Goal: Task Accomplishment & Management: Use online tool/utility

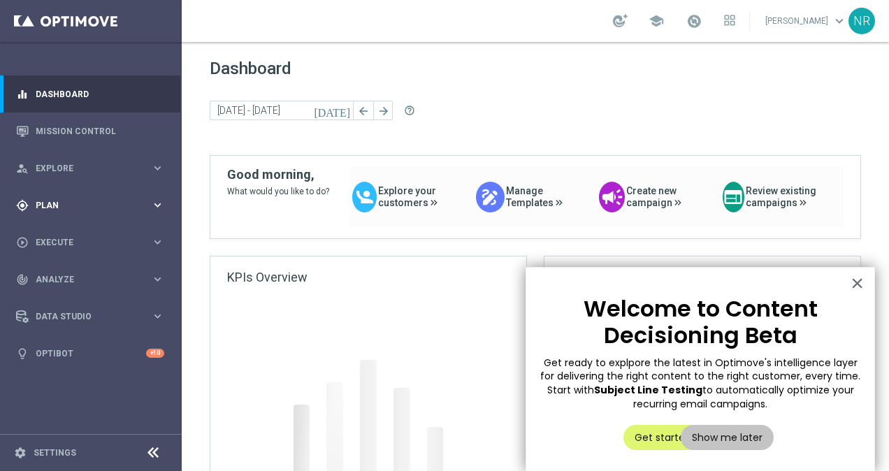
click at [52, 214] on div "gps_fixed Plan keyboard_arrow_right" at bounding box center [90, 205] width 180 height 37
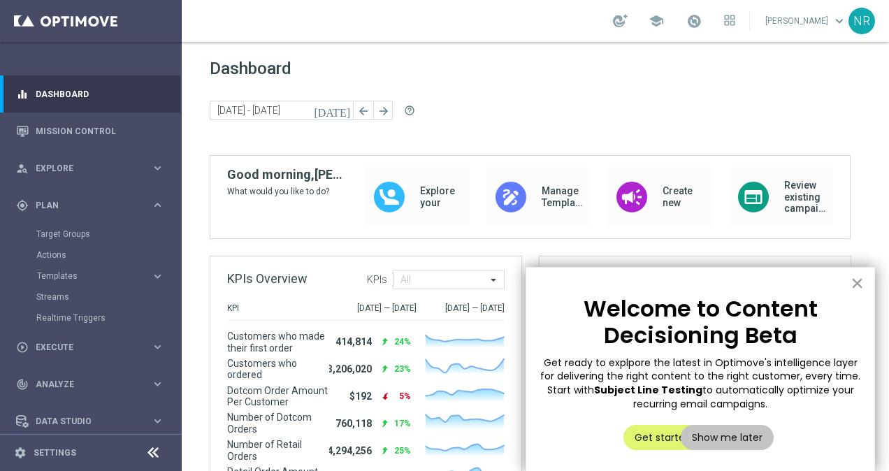
click at [857, 285] on button "×" at bounding box center [857, 283] width 13 height 22
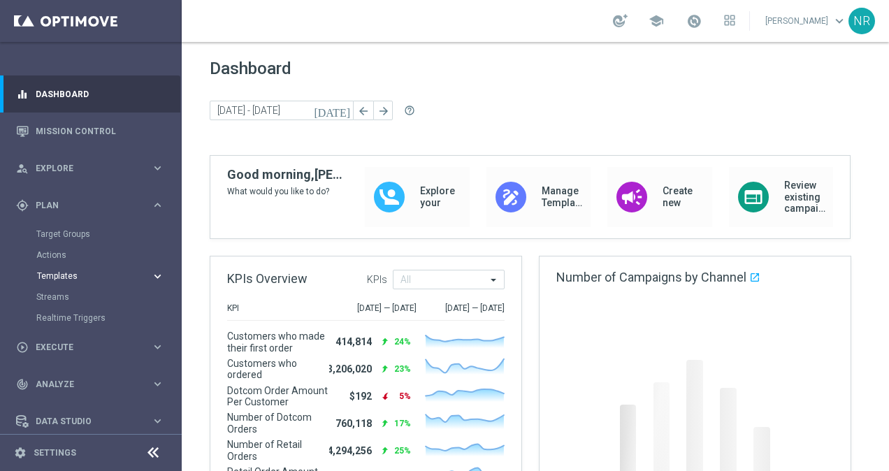
click at [96, 277] on span "Templates" at bounding box center [87, 276] width 100 height 8
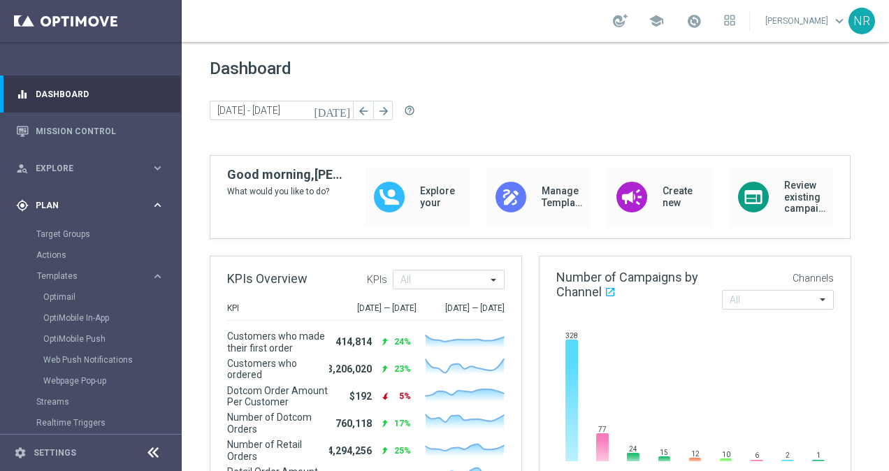
click at [78, 187] on div "gps_fixed Plan keyboard_arrow_right" at bounding box center [90, 205] width 180 height 37
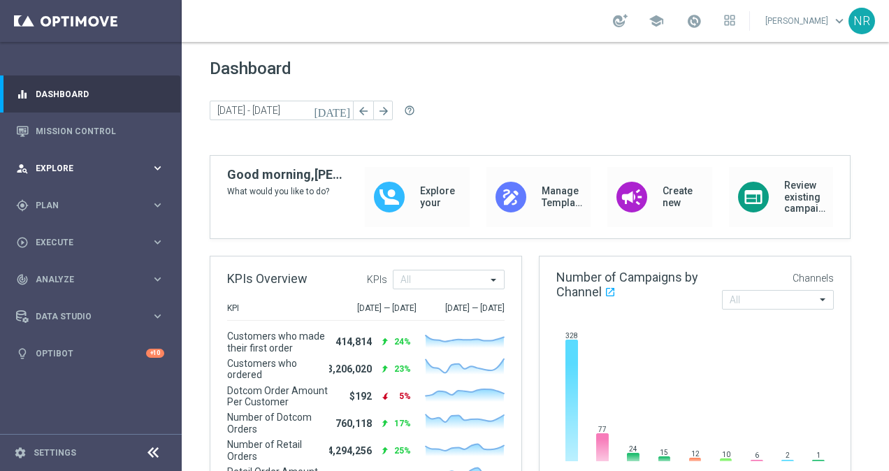
click at [76, 158] on div "person_search Explore keyboard_arrow_right" at bounding box center [90, 168] width 180 height 37
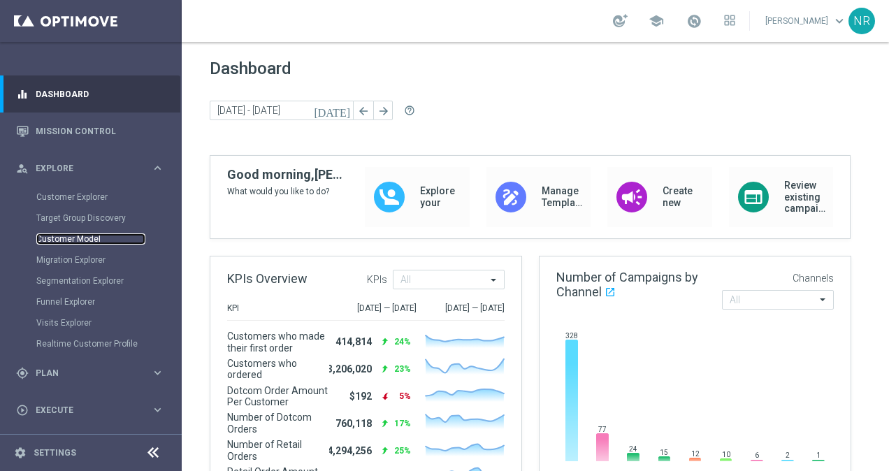
click at [80, 240] on link "Customer Model" at bounding box center [90, 239] width 109 height 11
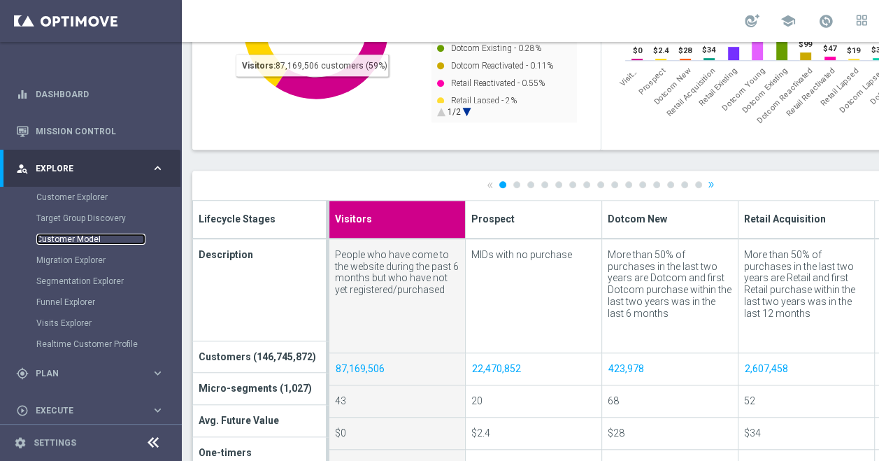
scroll to position [0, 152]
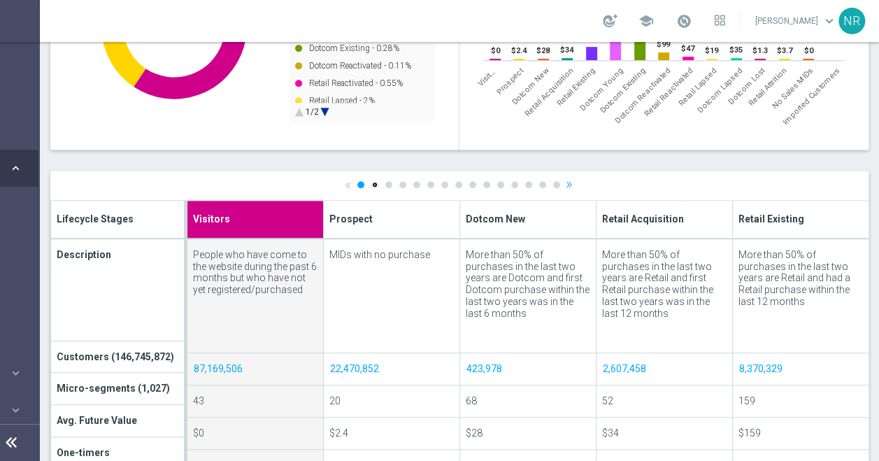
click at [371, 184] on link "2" at bounding box center [374, 184] width 7 height 7
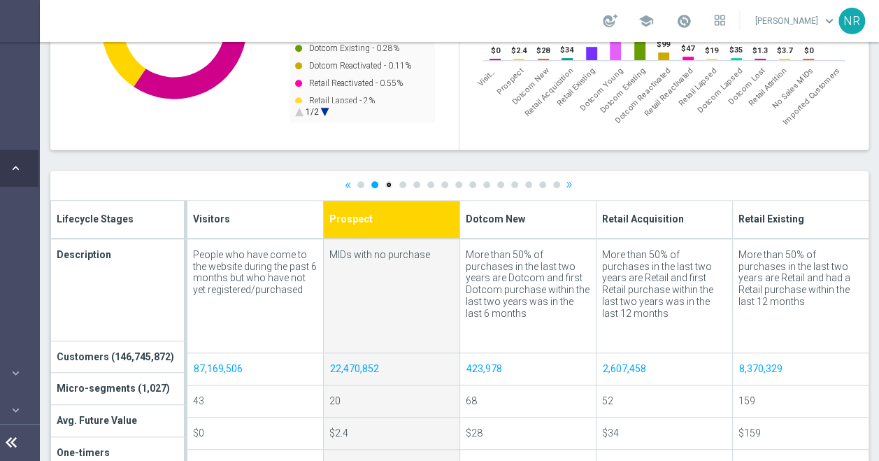
click at [385, 183] on link "3" at bounding box center [388, 184] width 7 height 7
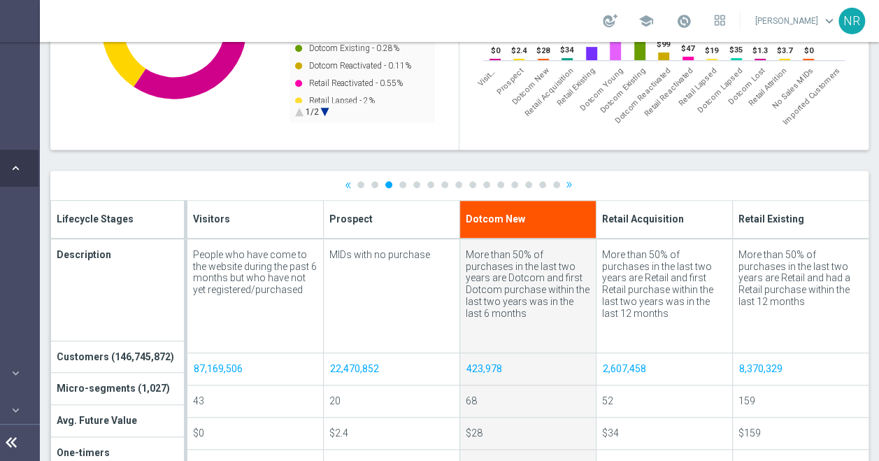
click at [387, 185] on ul "« 1 2 3 4 5 6 7 8 9 10 11 12 13 14 15 »" at bounding box center [460, 184] width 230 height 9
click at [399, 183] on link "4" at bounding box center [402, 184] width 7 height 7
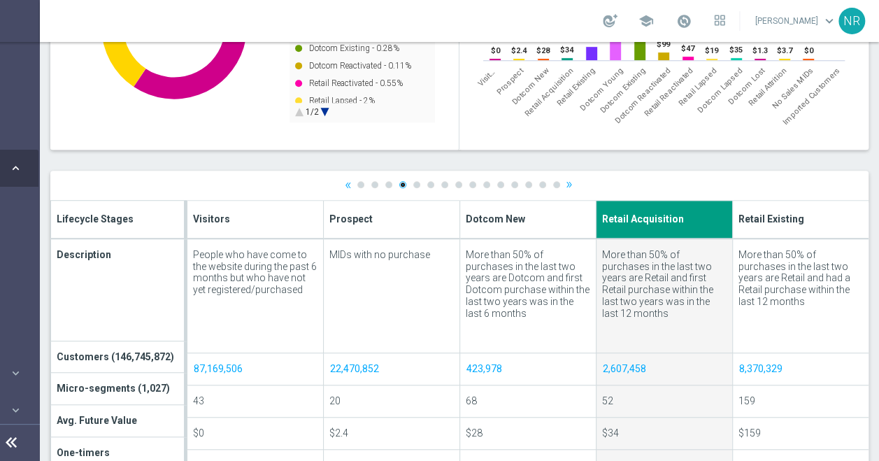
click at [399, 182] on link "4" at bounding box center [402, 184] width 7 height 7
click at [409, 180] on ul "« 1 2 3 4 5 6 7 8 9 10 11 12 13 14 15 »" at bounding box center [460, 184] width 230 height 9
click at [413, 181] on link "5" at bounding box center [416, 184] width 7 height 7
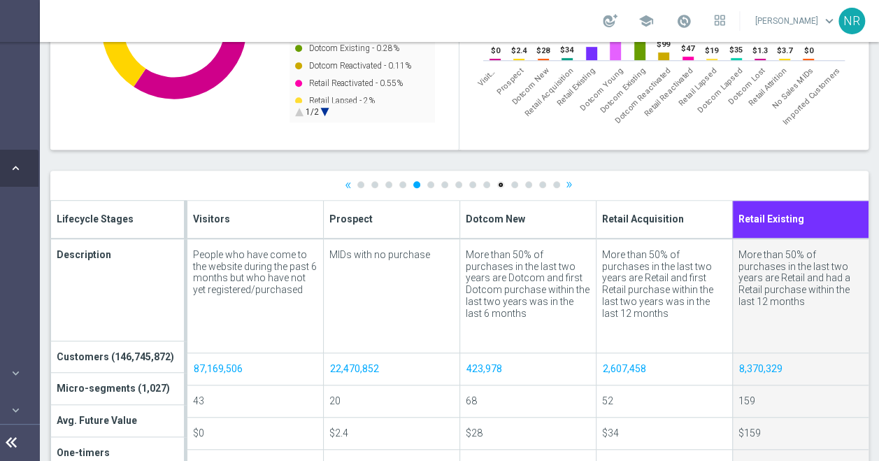
click at [497, 181] on link "11" at bounding box center [500, 184] width 7 height 7
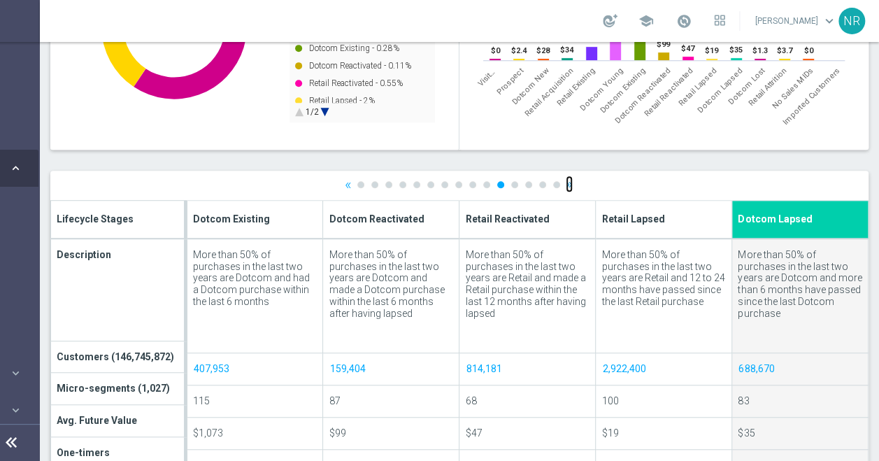
click at [566, 181] on link "»" at bounding box center [569, 184] width 7 height 9
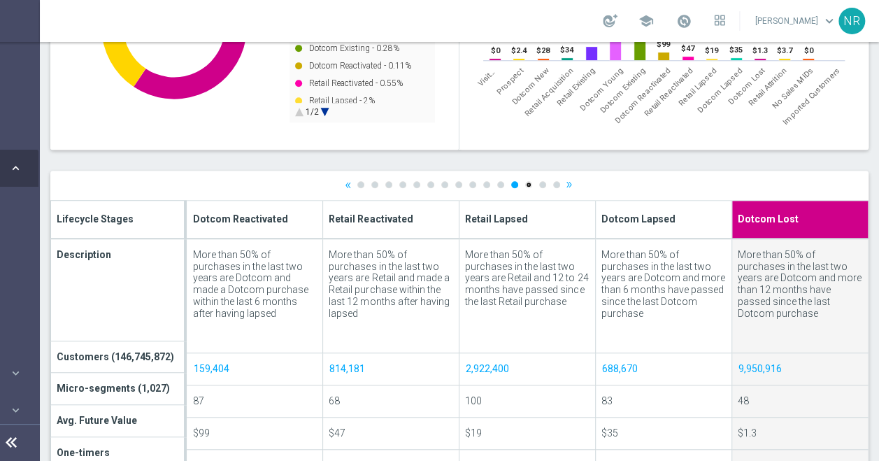
click at [525, 182] on link "13" at bounding box center [528, 184] width 7 height 7
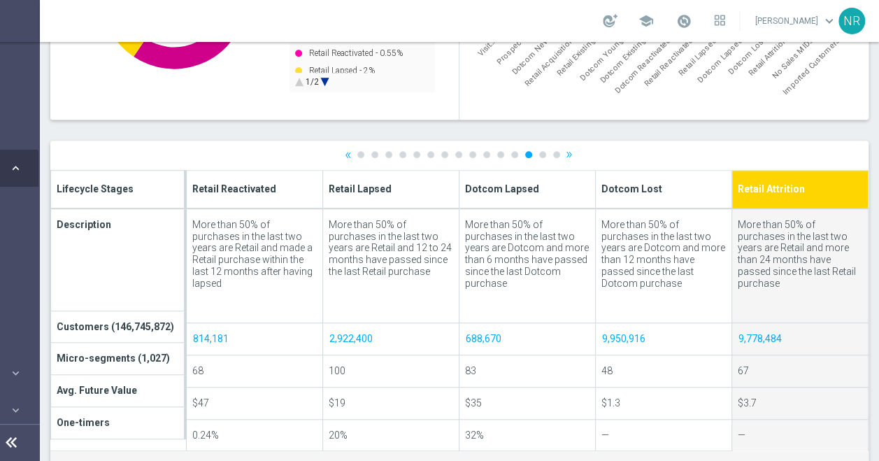
scroll to position [416, 0]
click at [539, 152] on link "14" at bounding box center [542, 153] width 7 height 7
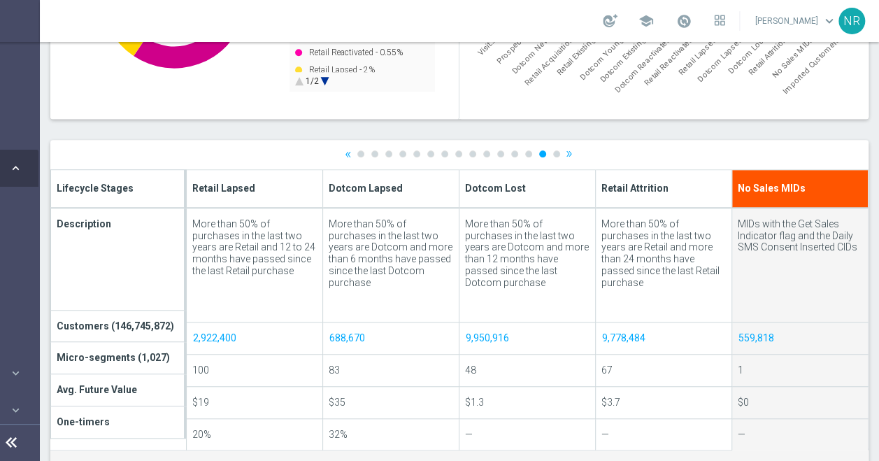
click at [541, 152] on ul "« 1 2 3 4 5 6 7 8 9 10 11 12 13 14 15 »" at bounding box center [460, 153] width 230 height 9
click at [553, 152] on link "15" at bounding box center [556, 153] width 7 height 7
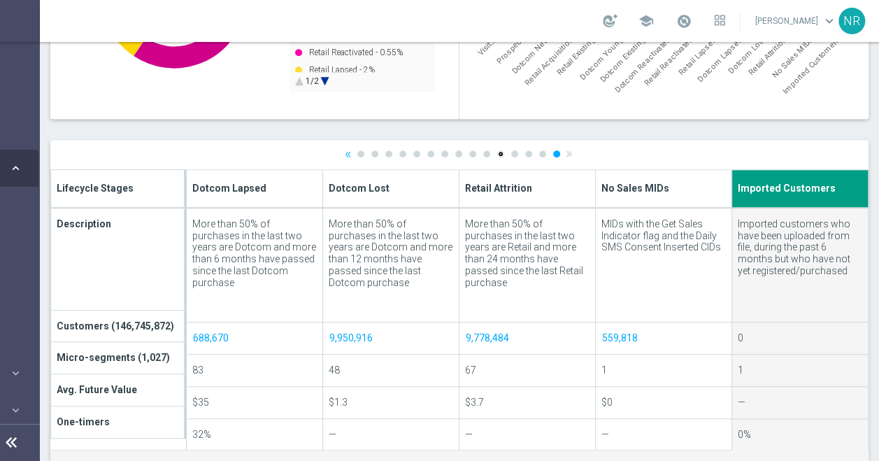
click at [497, 154] on link "11" at bounding box center [500, 153] width 7 height 7
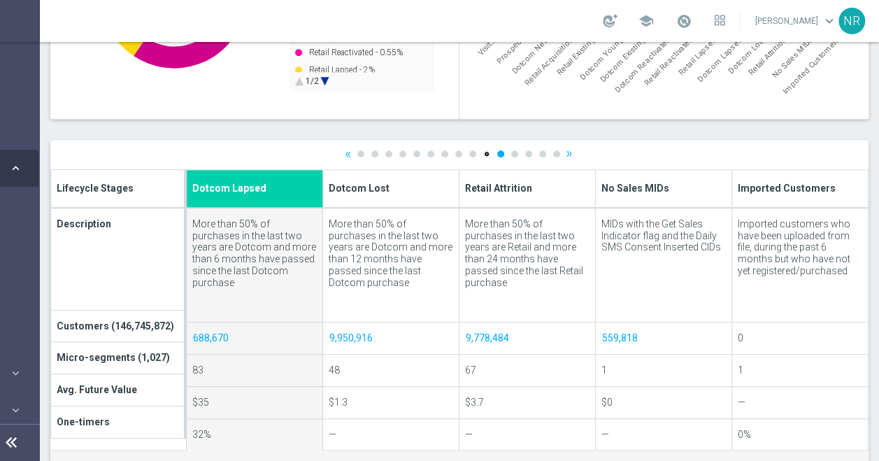
click at [483, 151] on link "10" at bounding box center [486, 153] width 7 height 7
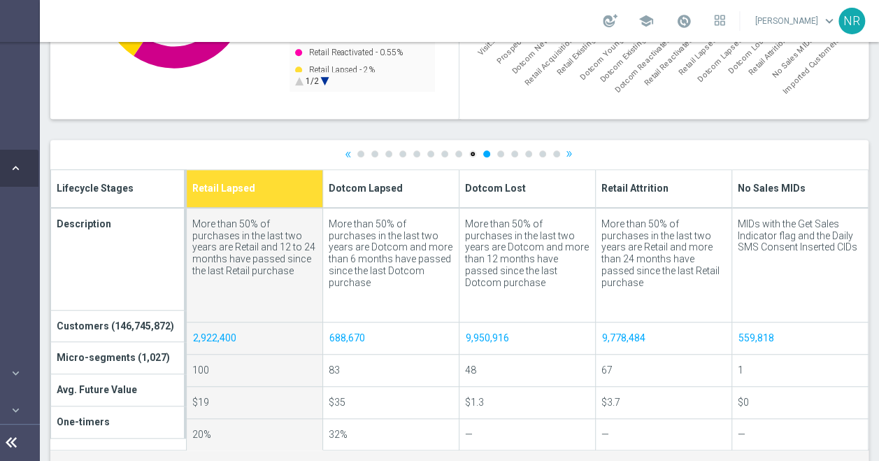
click at [469, 151] on link "9" at bounding box center [472, 153] width 7 height 7
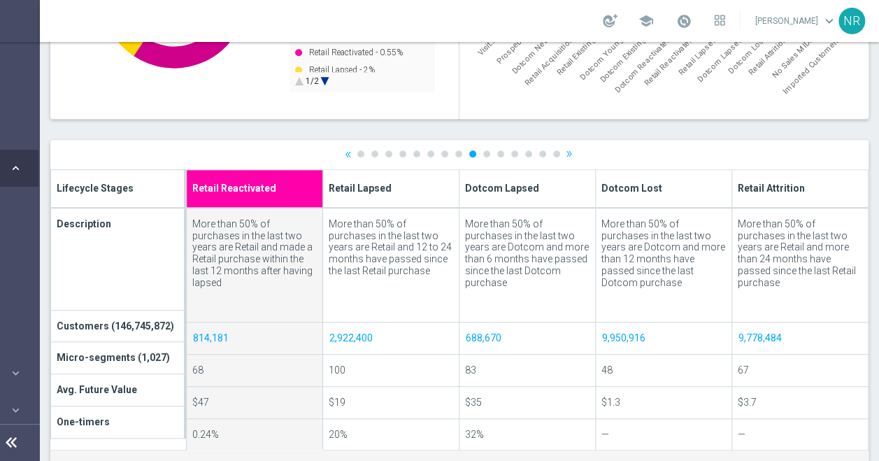
click at [451, 153] on ul "« 1 2 3 4 5 6 7 8 9 10 11 12 13 14 15 »" at bounding box center [460, 153] width 230 height 9
click at [455, 153] on link "8" at bounding box center [458, 153] width 7 height 7
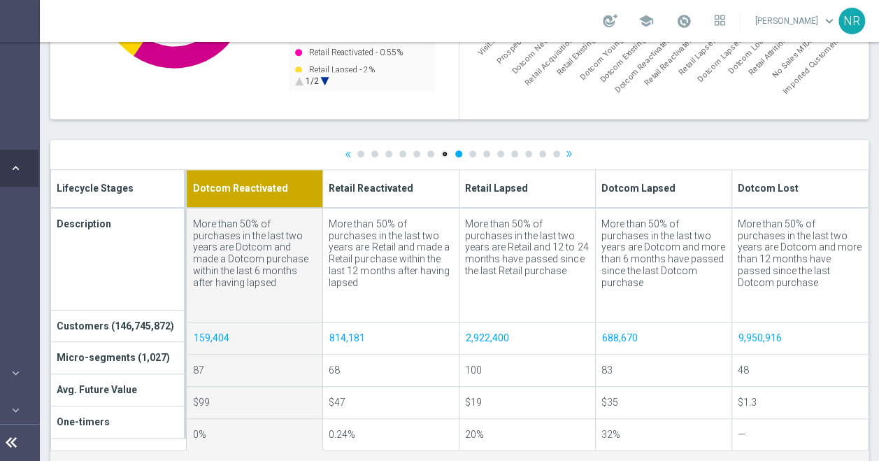
click at [441, 155] on link "7" at bounding box center [444, 153] width 7 height 7
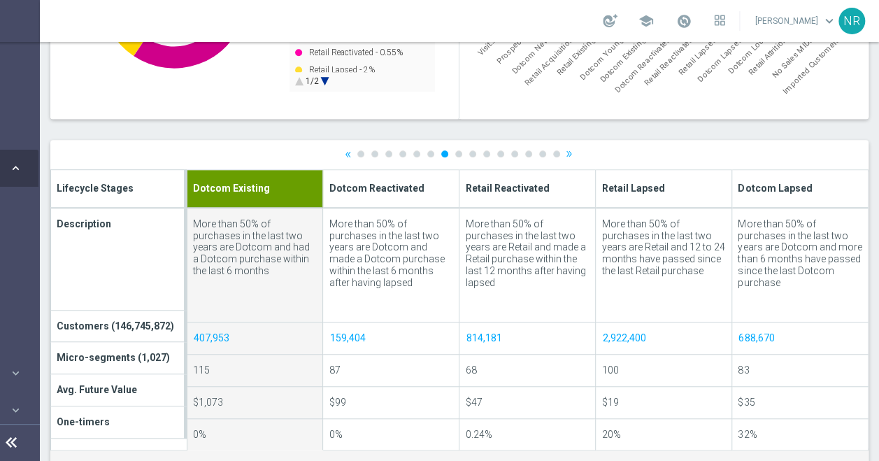
click at [414, 155] on ul "« 1 2 3 4 5 6 7 8 9 10 11 12 13 14 15 »" at bounding box center [460, 153] width 230 height 9
click at [427, 153] on link "6" at bounding box center [430, 153] width 7 height 7
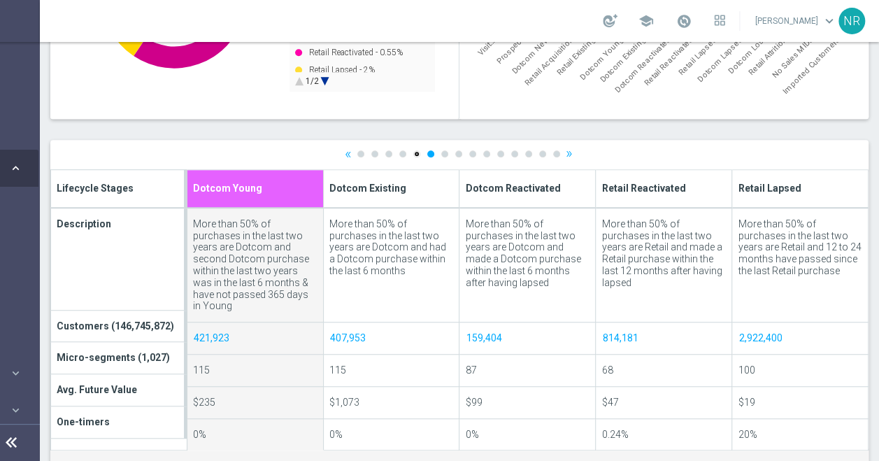
click at [413, 151] on link "5" at bounding box center [416, 153] width 7 height 7
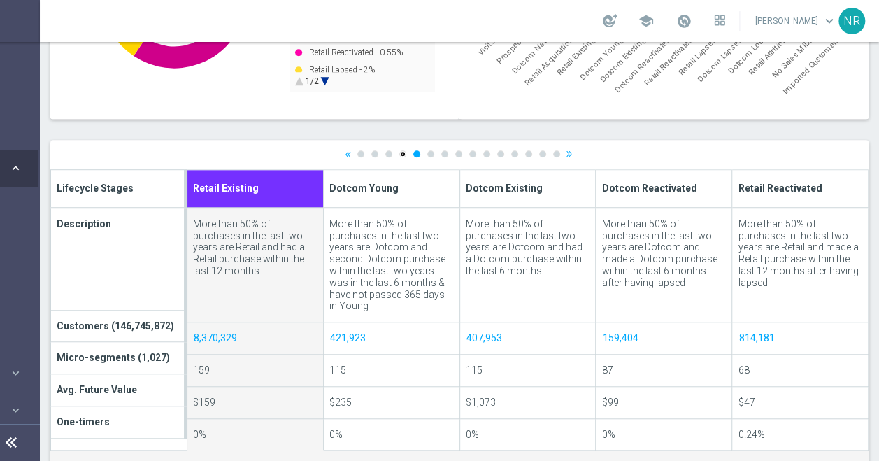
click at [399, 154] on link "4" at bounding box center [402, 153] width 7 height 7
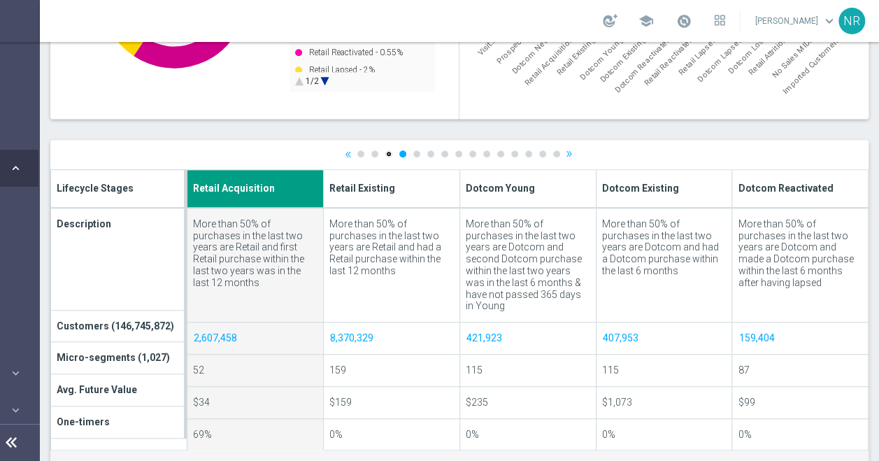
click at [385, 153] on link "3" at bounding box center [388, 153] width 7 height 7
type input "Dotcom New"
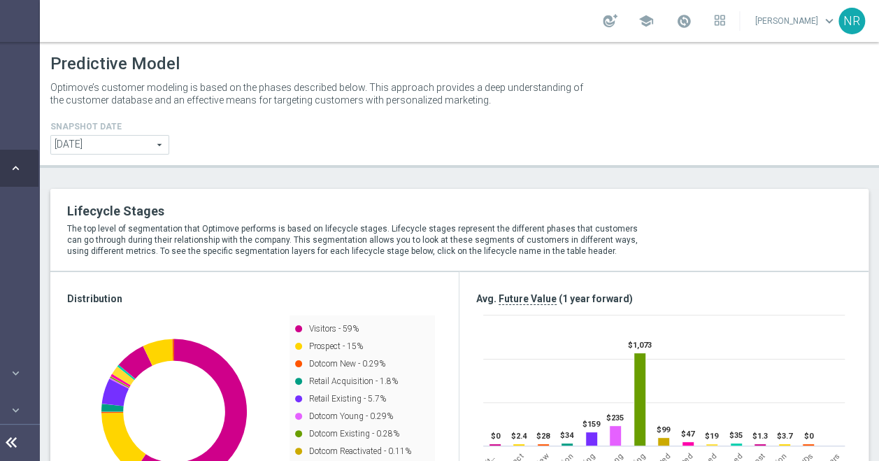
click at [3, 451] on icon at bounding box center [11, 442] width 17 height 17
click at [8, 450] on icon at bounding box center [16, 441] width 17 height 17
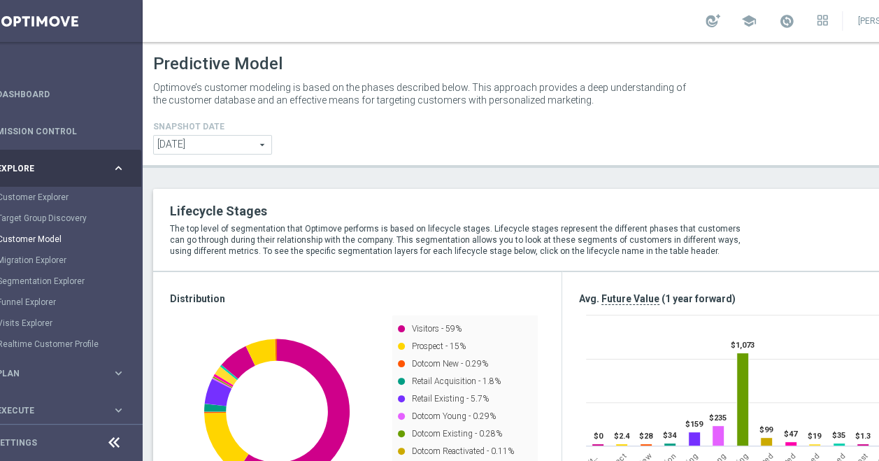
scroll to position [0, 17]
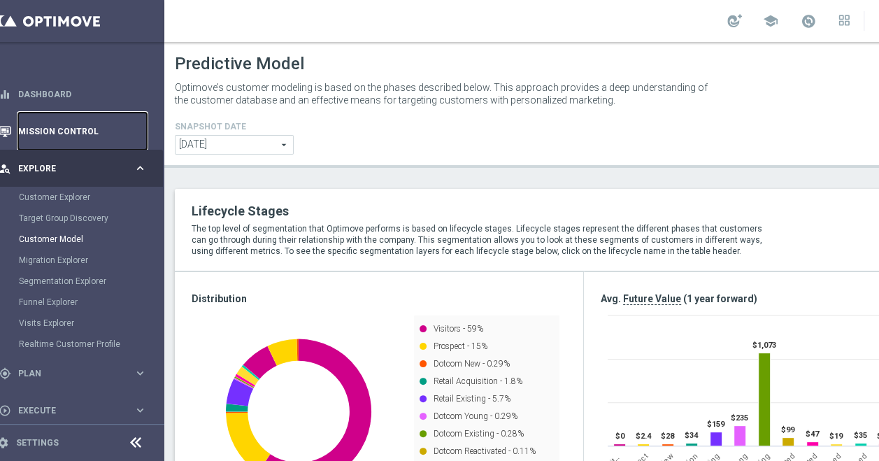
click at [88, 133] on link "Mission Control" at bounding box center [82, 131] width 129 height 37
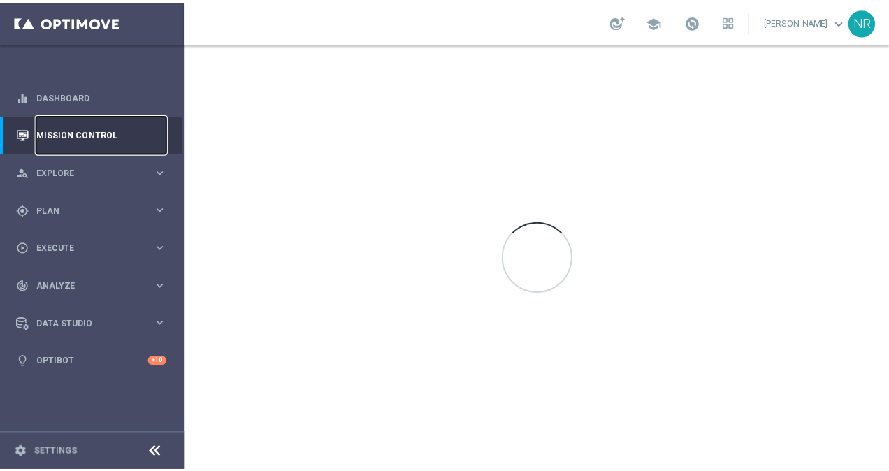
scroll to position [0, 0]
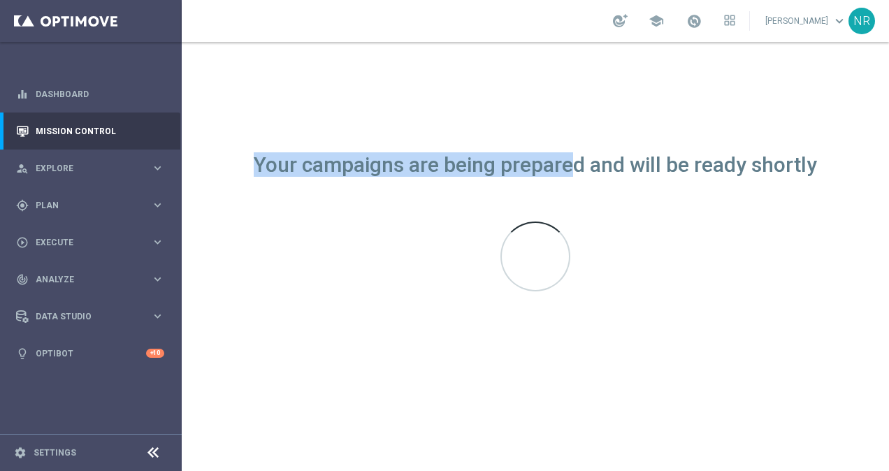
drag, startPoint x: 250, startPoint y: 162, endPoint x: 866, endPoint y: 180, distance: 615.6
click at [866, 180] on div "Your campaigns are being prepared and will be ready shortly" at bounding box center [536, 256] width 708 height 429
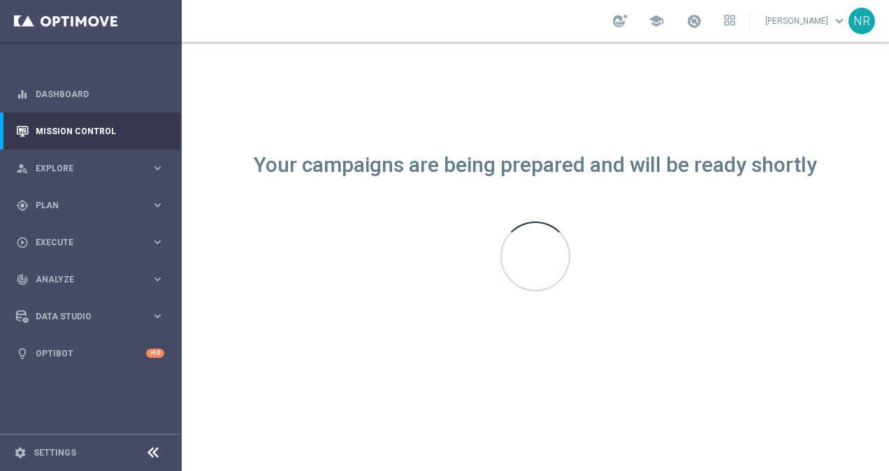
drag, startPoint x: 866, startPoint y: 180, endPoint x: 817, endPoint y: 171, distance: 49.1
click at [817, 171] on div "Your campaigns are being prepared and will be ready shortly" at bounding box center [536, 165] width 564 height 12
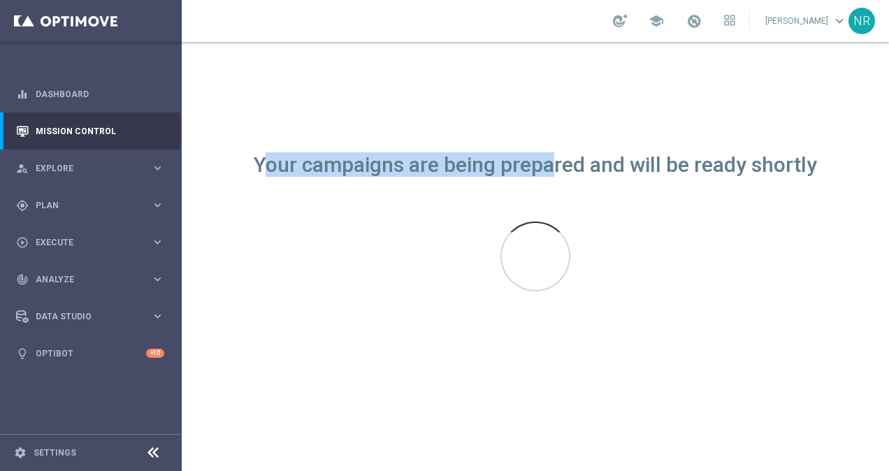
drag, startPoint x: 518, startPoint y: 176, endPoint x: 260, endPoint y: 168, distance: 258.1
click at [260, 168] on div "Your campaigns are being prepared and will be ready shortly" at bounding box center [536, 256] width 708 height 429
click at [260, 159] on div "Your campaigns are being prepared and will be ready shortly" at bounding box center [536, 165] width 564 height 12
drag, startPoint x: 268, startPoint y: 158, endPoint x: 857, endPoint y: 182, distance: 589.9
click at [857, 182] on div "Your campaigns are being prepared and will be ready shortly" at bounding box center [536, 256] width 708 height 429
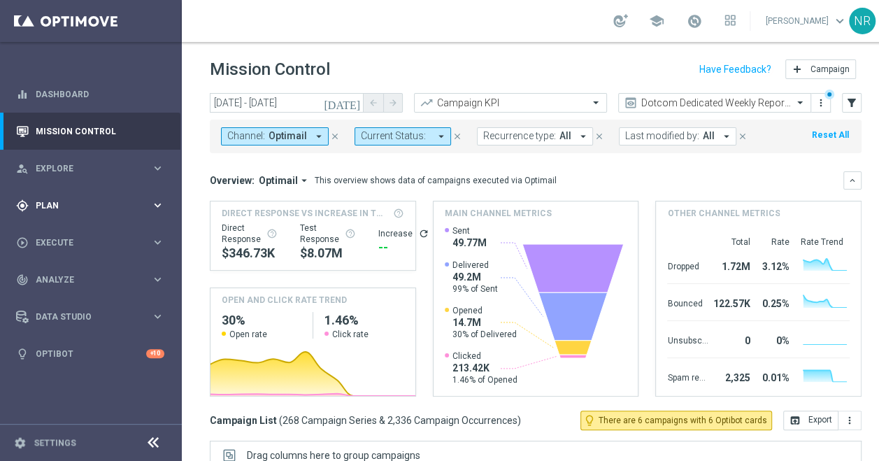
click at [59, 215] on div "gps_fixed Plan keyboard_arrow_right" at bounding box center [90, 205] width 180 height 37
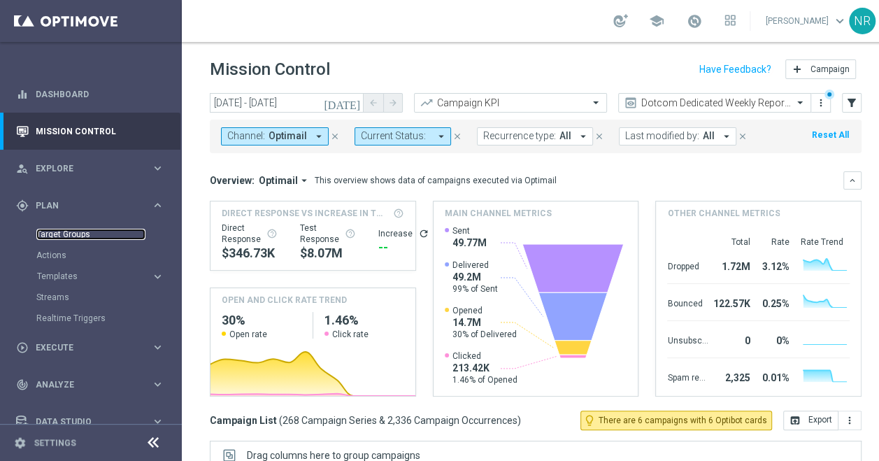
click at [74, 237] on link "Target Groups" at bounding box center [90, 234] width 109 height 11
click at [63, 274] on span "Templates" at bounding box center [87, 276] width 100 height 8
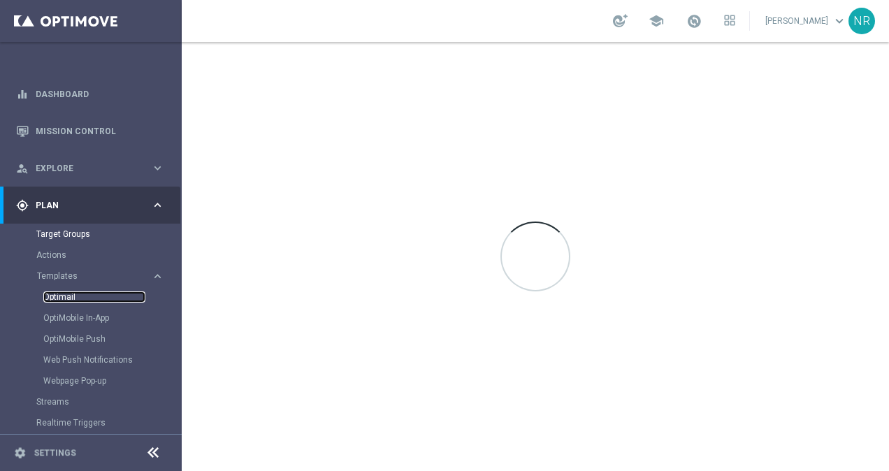
click at [69, 301] on link "Optimail" at bounding box center [94, 297] width 102 height 11
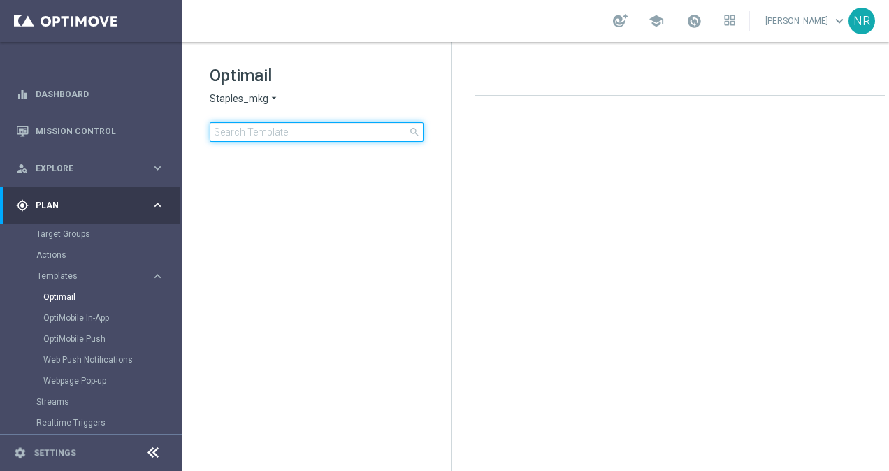
click at [296, 133] on input at bounding box center [317, 132] width 214 height 20
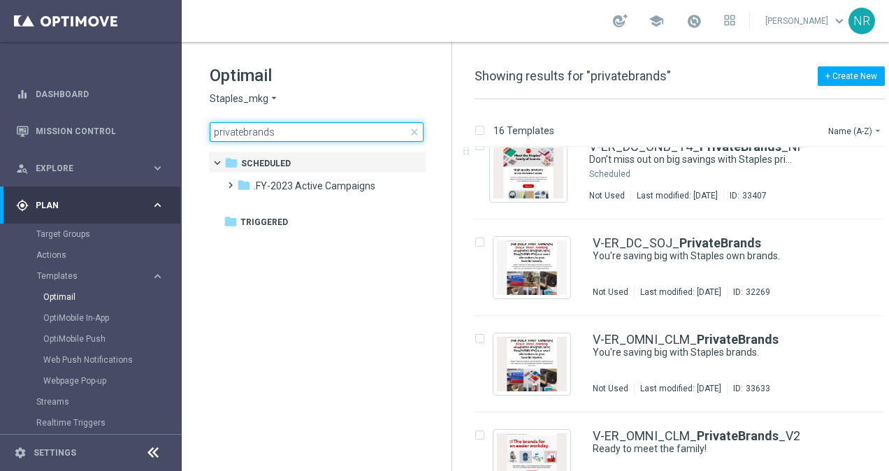
scroll to position [917, 0]
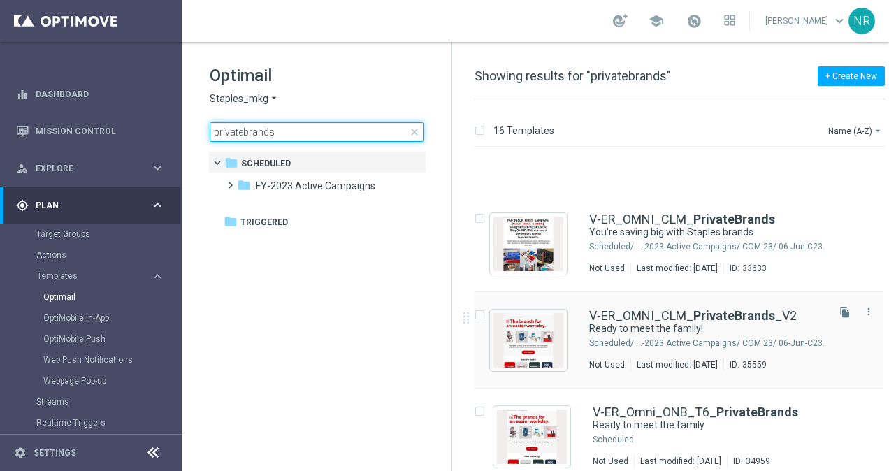
type input "privatebrands"
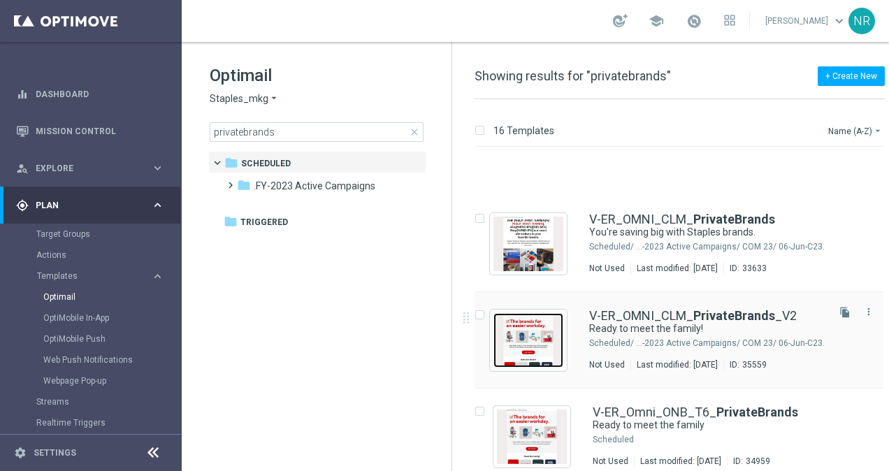
click at [534, 313] on img "Press SPACE to select this row." at bounding box center [529, 340] width 70 height 55
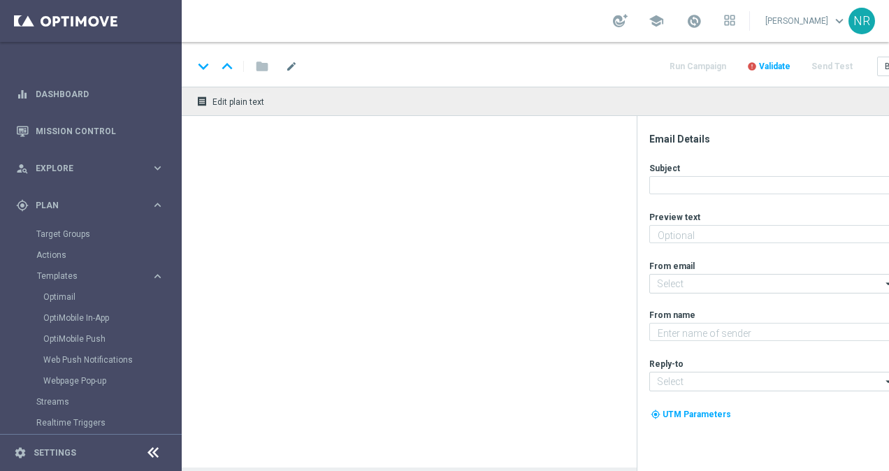
type textarea "You'll love 'em!"
type input "[EMAIL_ADDRESS][DOMAIN_NAME]"
type textarea "Staples"
type input "[EMAIL_ADDRESS][DOMAIN_NAME]"
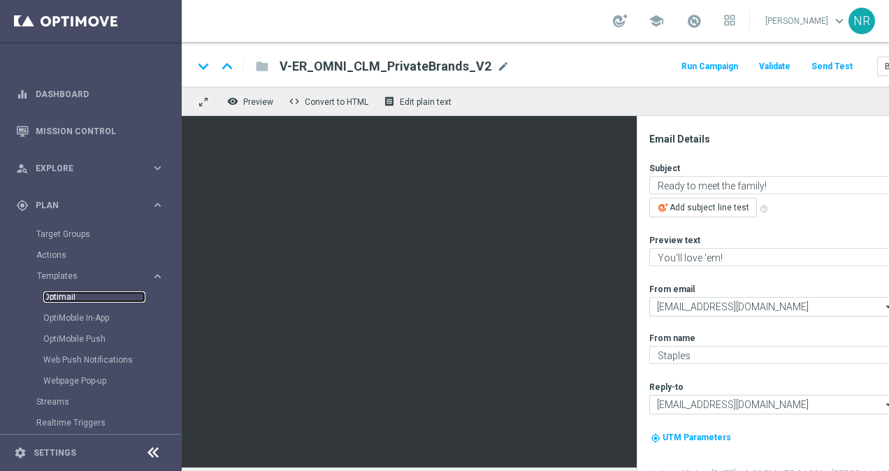
click at [71, 296] on link "Optimail" at bounding box center [94, 297] width 102 height 11
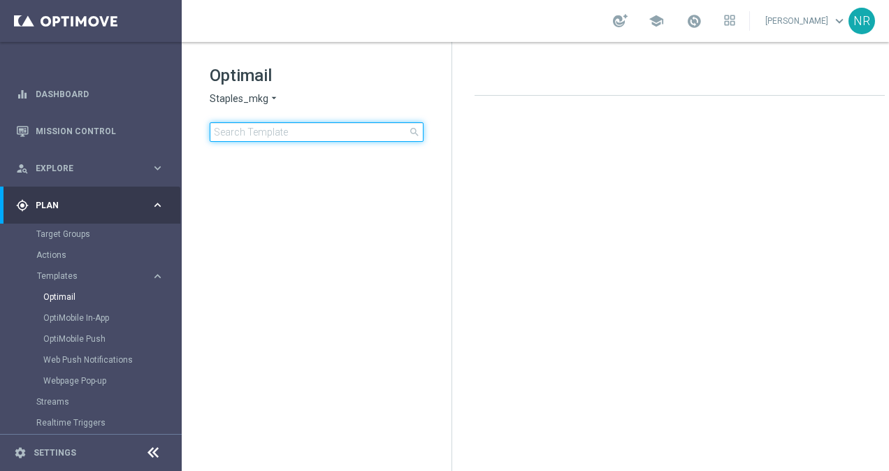
click at [310, 133] on input at bounding box center [317, 132] width 214 height 20
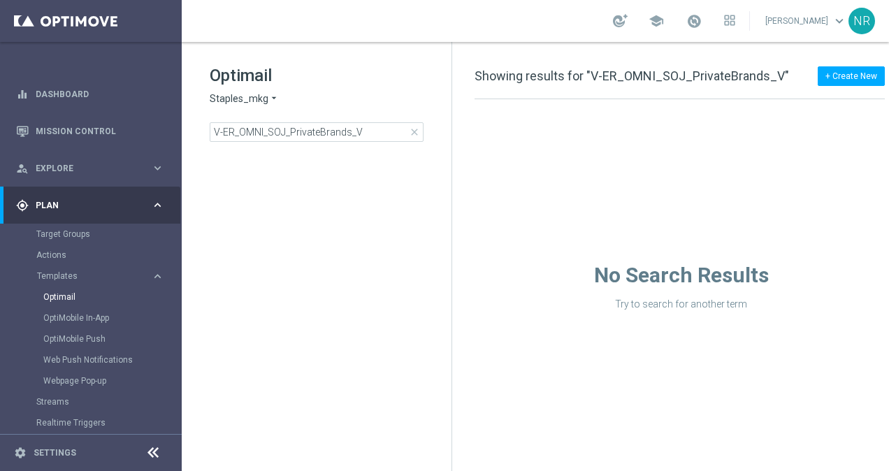
click at [359, 55] on div "Optimail Staples_mkg arrow_drop_down × Staples_mkg V-ER_OMNI_SOJ_PrivateBrands_…" at bounding box center [317, 138] width 270 height 192
click at [375, 142] on div "Optimail Staples_mkg arrow_drop_down × Staples_mkg V-ER_OMNI_SOJ_PrivateBrands_…" at bounding box center [317, 138] width 270 height 192
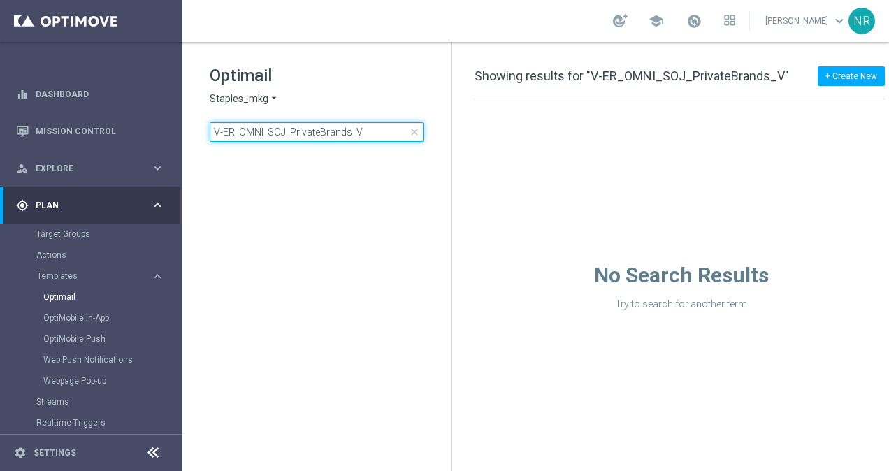
click at [368, 126] on input "V-ER_OMNI_SOJ_PrivateBrands_V" at bounding box center [317, 132] width 214 height 20
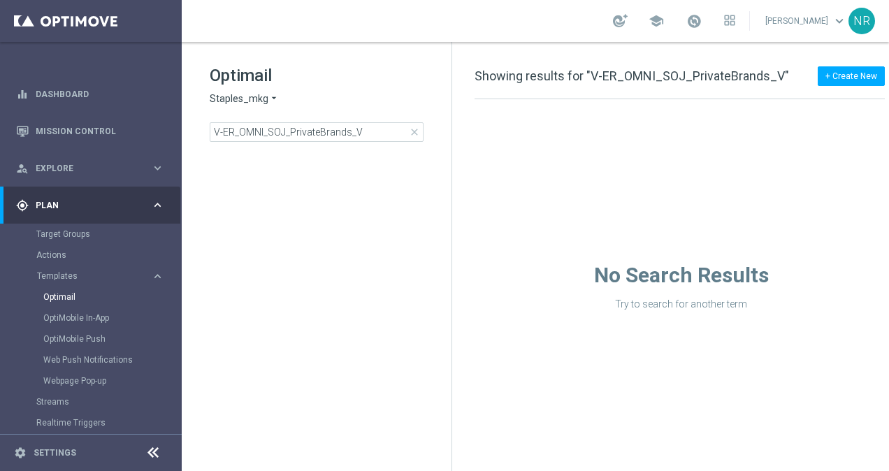
click at [393, 45] on div "Optimail Staples_mkg arrow_drop_down × Staples_mkg V-ER_OMNI_SOJ_PrivateBrands_…" at bounding box center [317, 138] width 270 height 192
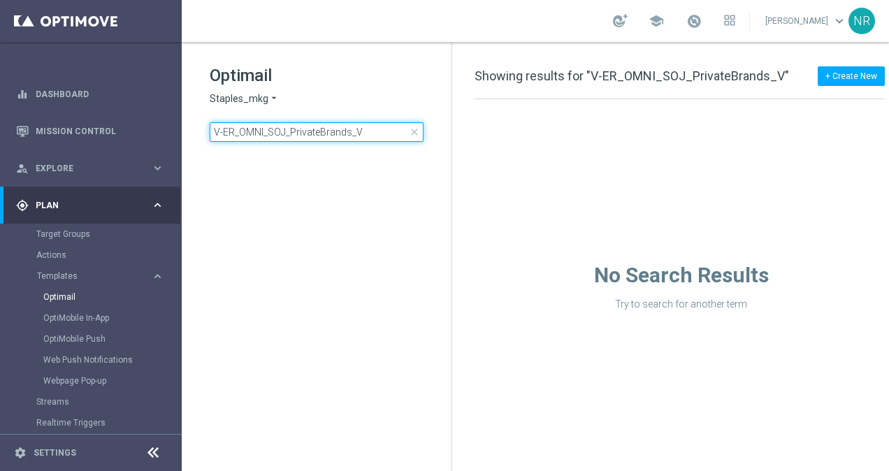
click at [371, 129] on input "V-ER_OMNI_SOJ_PrivateBrands_V" at bounding box center [317, 132] width 214 height 20
click at [371, 129] on input "V-ER_OMNI_SOJ_PrivateBrands" at bounding box center [317, 132] width 214 height 20
type input "V-ER_OMNI_SOJ_PrivateBrands"
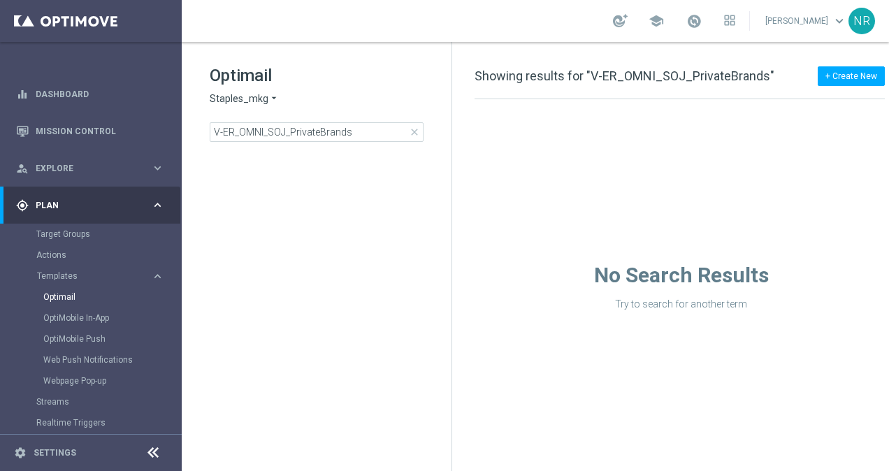
click at [415, 134] on span "close" at bounding box center [414, 132] width 11 height 11
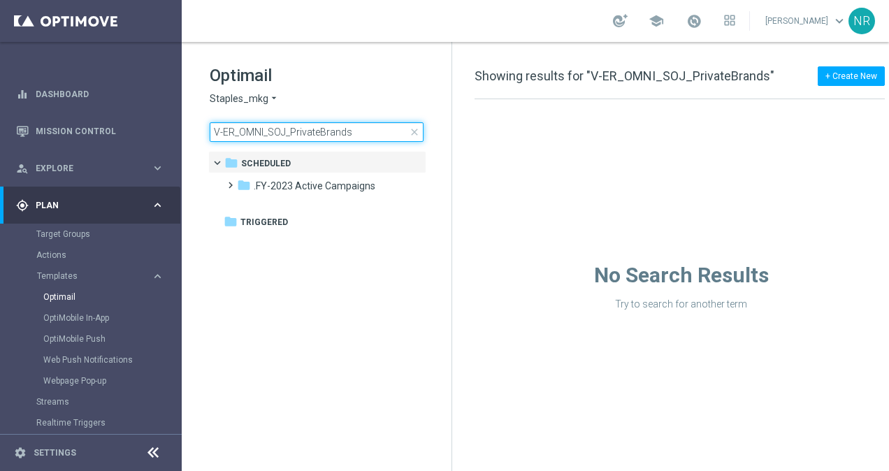
click at [357, 127] on input "V-ER_OMNI_SOJ_PrivateBrands" at bounding box center [317, 132] width 214 height 20
type input "V-ER_OMNI_SOJ_PrivateBrand"
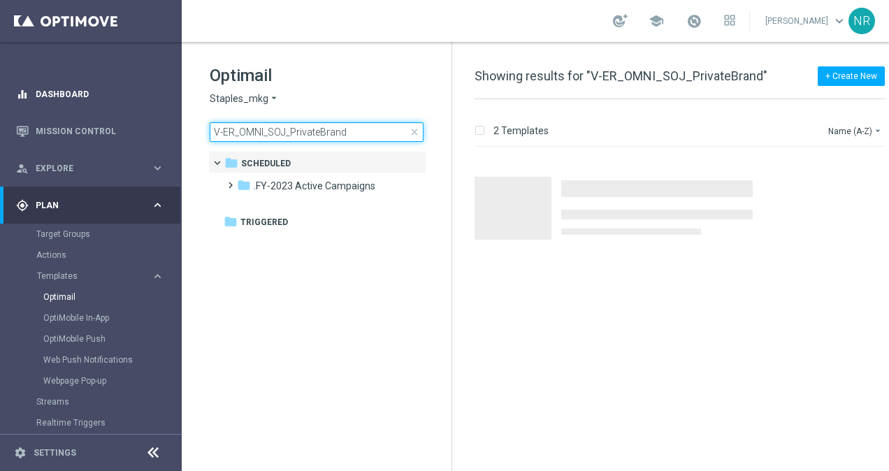
drag, startPoint x: 354, startPoint y: 131, endPoint x: 151, endPoint y: 105, distance: 205.2
click at [151, 105] on main "equalizer Dashboard Mission Control" at bounding box center [444, 235] width 889 height 471
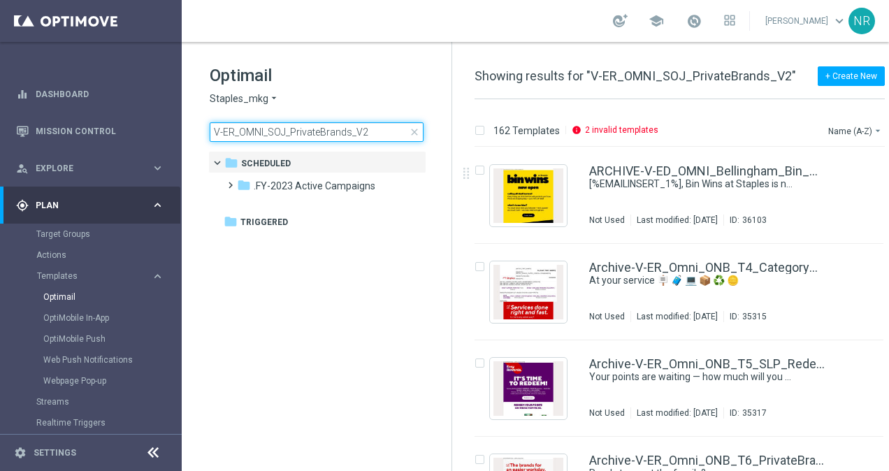
type input "V-ER_OMNI_SOJ_PrivateBrands_V"
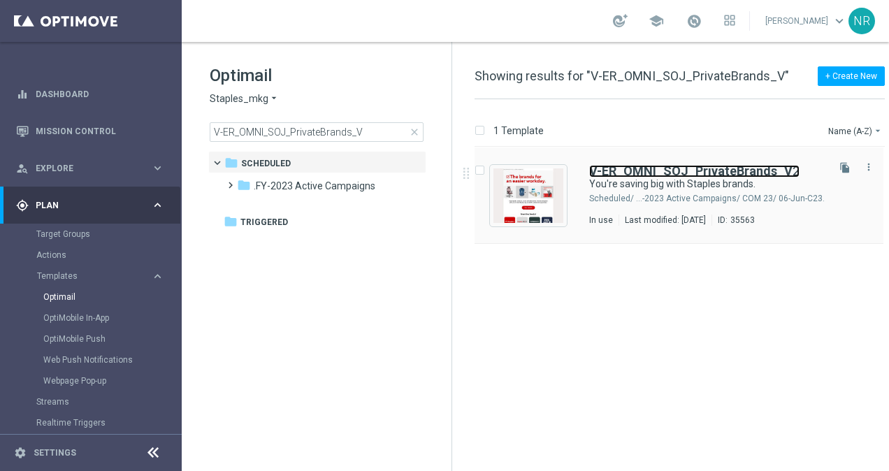
click at [696, 165] on b "V-ER_OMNI_SOJ_PrivateBrands_V" at bounding box center [690, 171] width 203 height 15
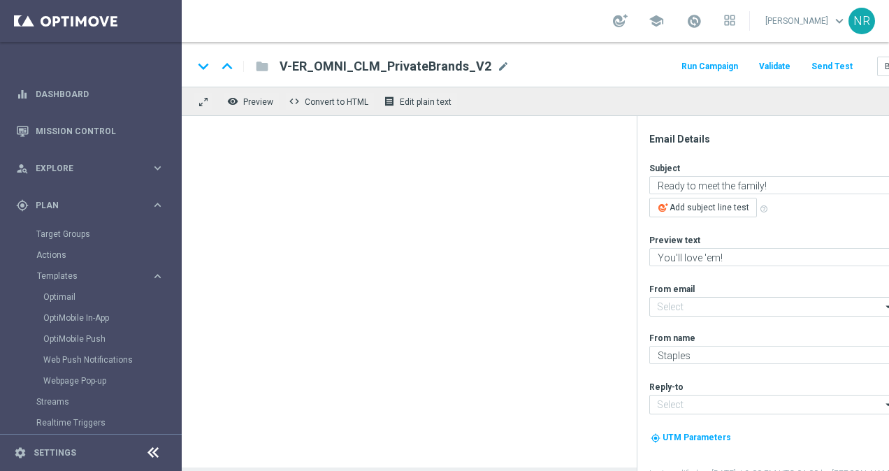
type input "[EMAIL_ADDRESS][DOMAIN_NAME]"
type textarea "You're saving big with Staples brands."
type textarea "We've got better quality and better prices for you."
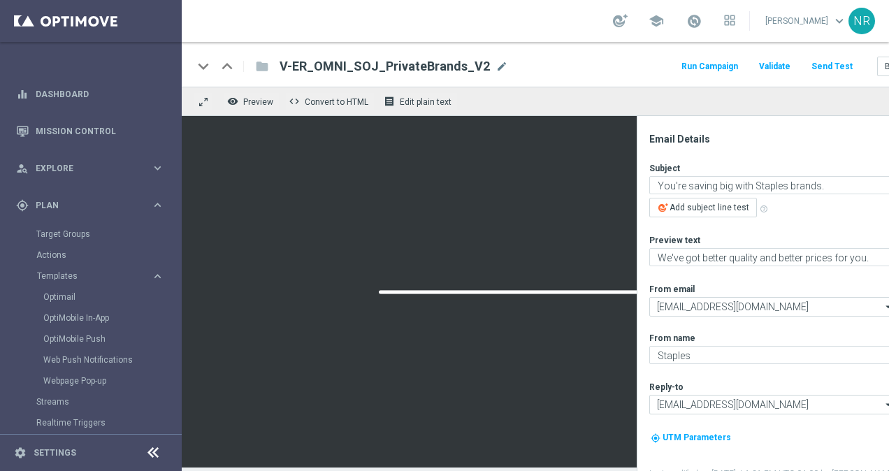
click at [824, 63] on button "Send Test" at bounding box center [832, 66] width 45 height 19
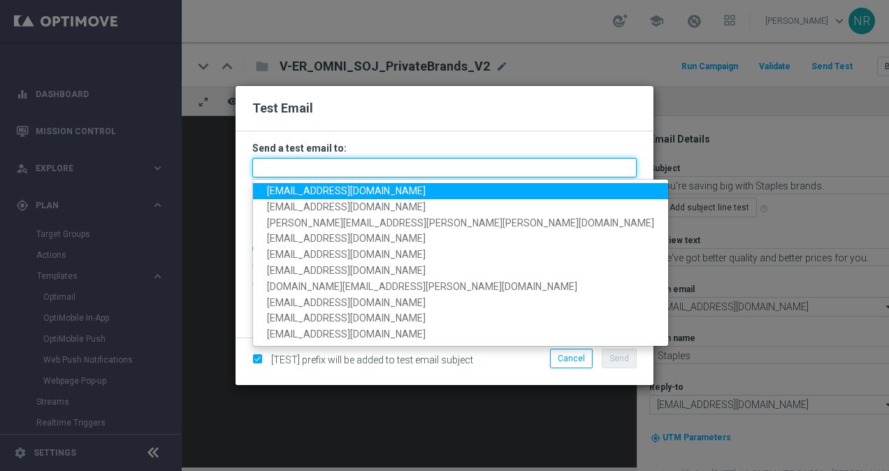
click at [312, 169] on input "text" at bounding box center [444, 168] width 385 height 20
paste input "V-ER_OMNI_SOJ_PrivateBrands_V2"
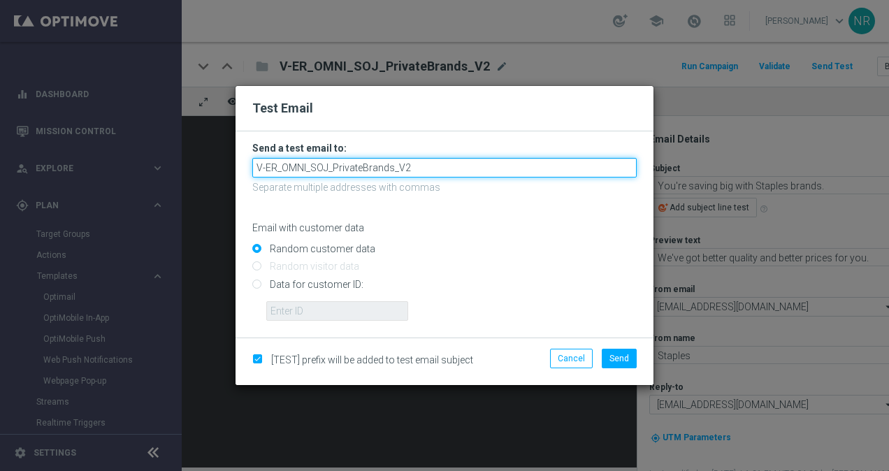
drag, startPoint x: 387, startPoint y: 160, endPoint x: 276, endPoint y: 159, distance: 111.2
click at [276, 159] on input "V-ER_OMNI_SOJ_PrivateBrands_V2" at bounding box center [444, 168] width 385 height 20
type input "V"
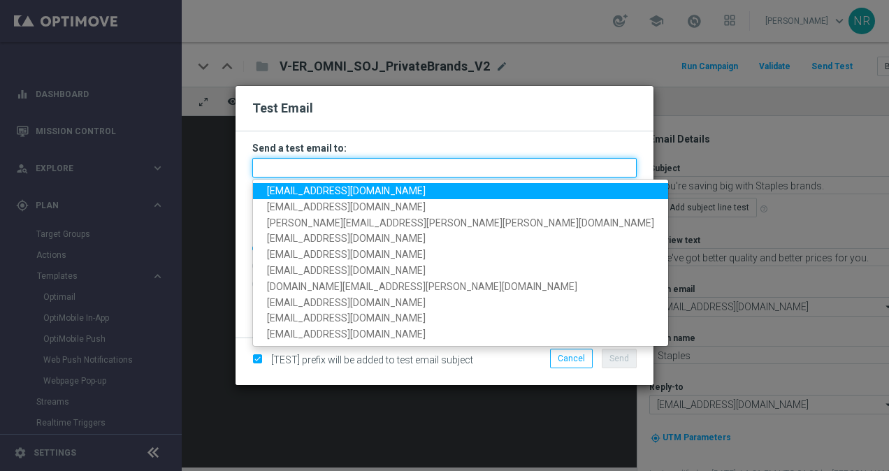
click at [410, 162] on input "text" at bounding box center [444, 168] width 385 height 20
paste input "[EMAIL_ADDRESS][DOMAIN_NAME]"
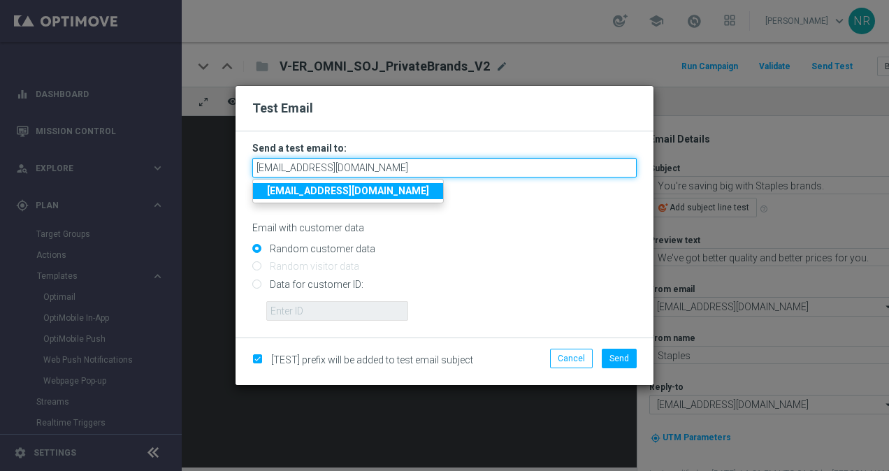
type input "[EMAIL_ADDRESS][DOMAIN_NAME]"
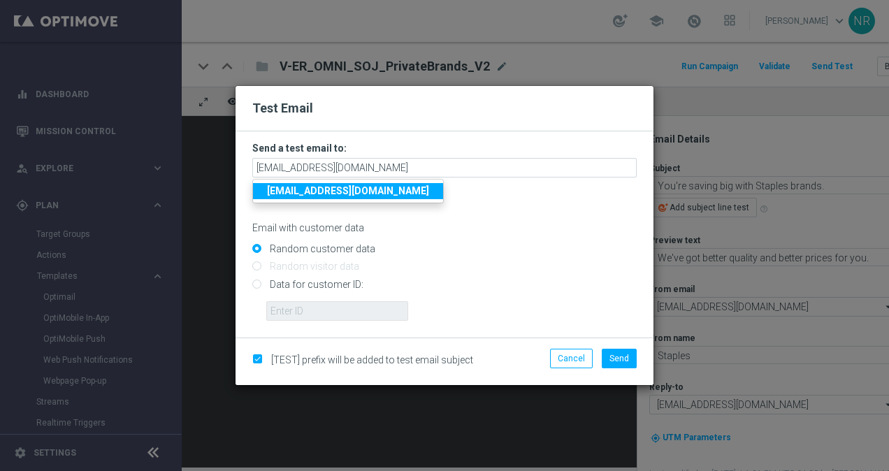
click at [385, 190] on strong "[EMAIL_ADDRESS][DOMAIN_NAME]" at bounding box center [348, 190] width 162 height 11
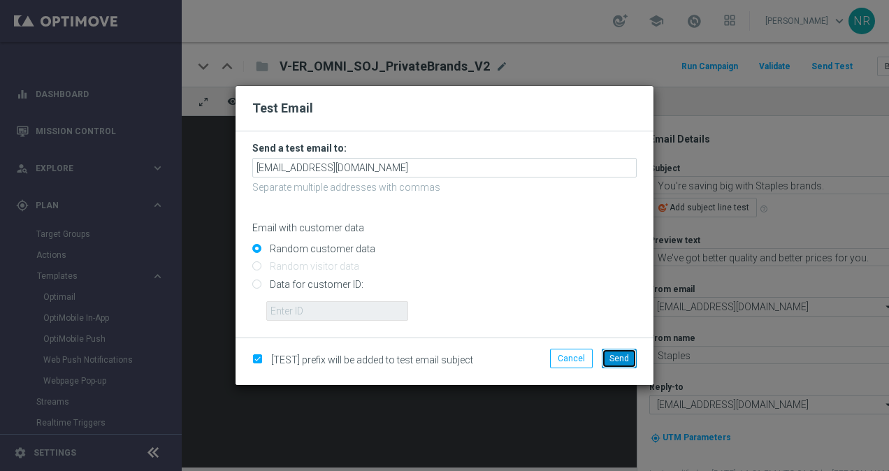
click at [626, 362] on span "Send" at bounding box center [620, 359] width 20 height 10
click at [550, 115] on h2 "Test Email" at bounding box center [444, 108] width 385 height 17
click at [610, 358] on button "Send" at bounding box center [619, 359] width 35 height 20
click at [576, 38] on modal-container "Test Email Send a test email to: [EMAIL_ADDRESS][DOMAIN_NAME] Separate multiple…" at bounding box center [444, 235] width 889 height 471
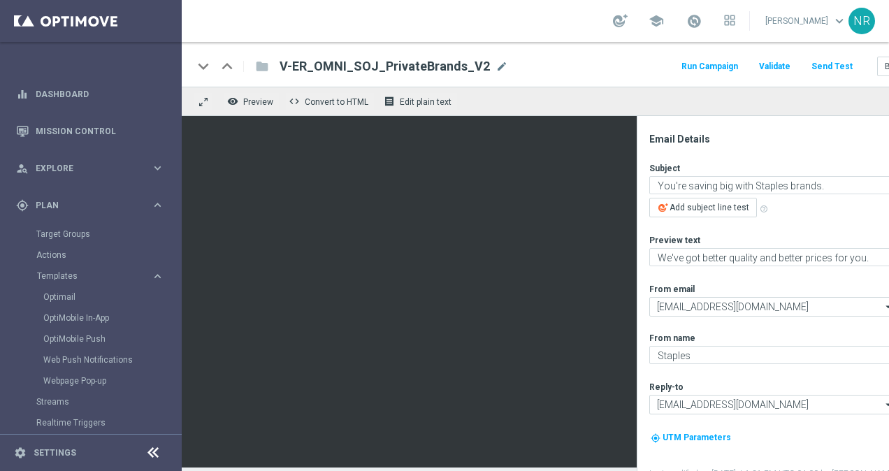
click at [150, 461] on div at bounding box center [153, 454] width 26 height 22
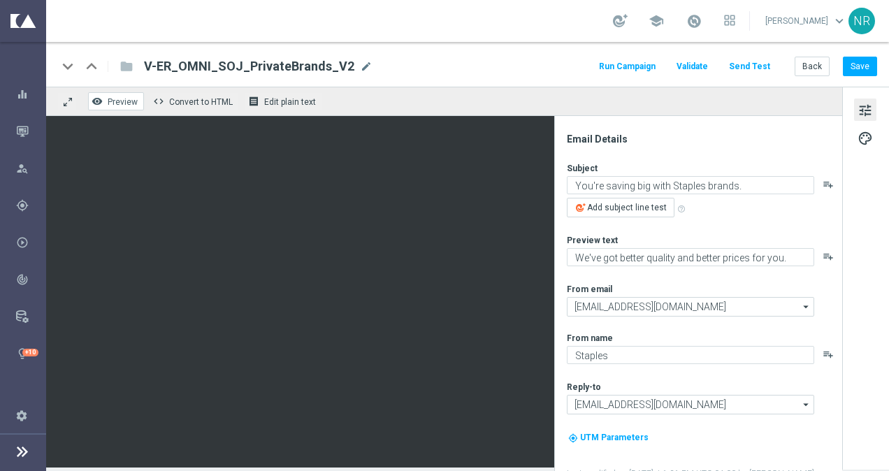
click at [124, 106] on button "remove_red_eye Preview" at bounding box center [116, 101] width 56 height 18
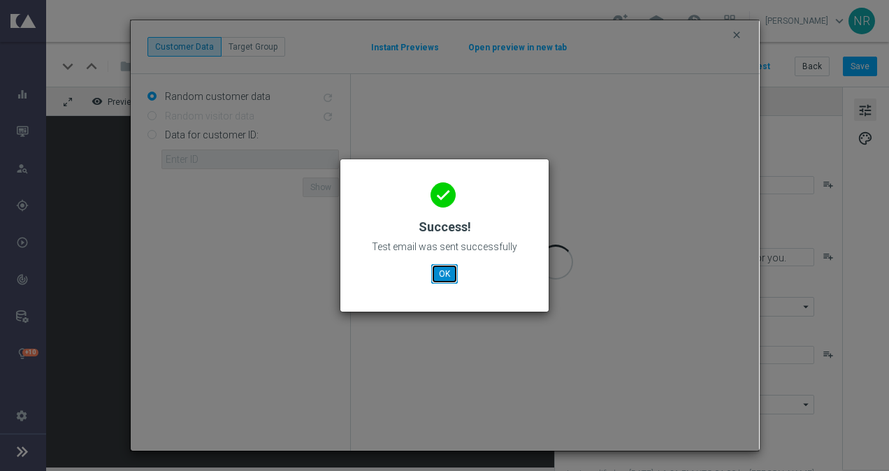
click at [443, 271] on button "OK" at bounding box center [444, 274] width 27 height 20
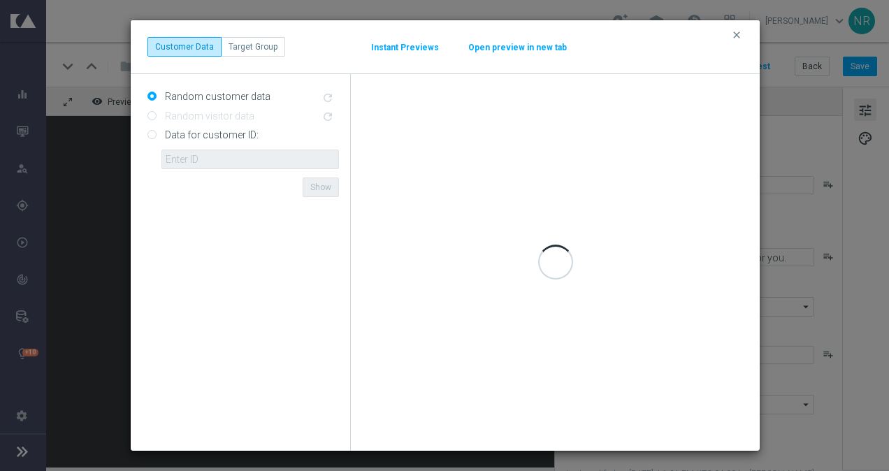
click at [744, 32] on button "clear" at bounding box center [739, 35] width 16 height 13
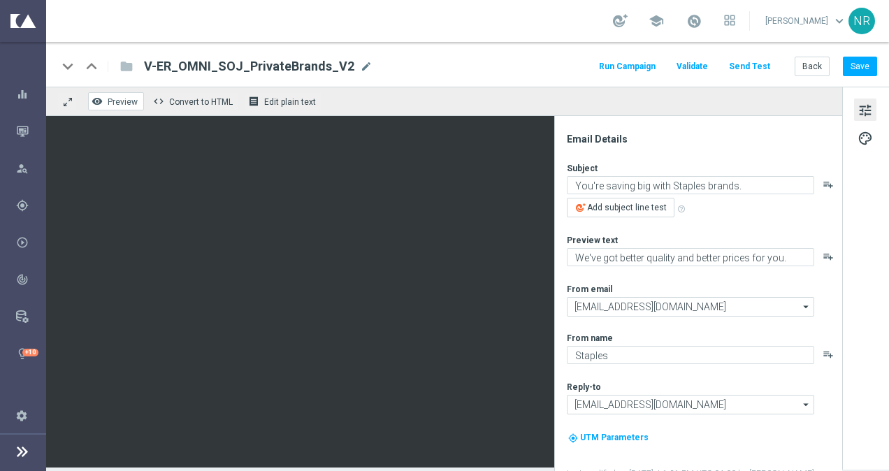
click at [115, 94] on button "remove_red_eye Preview" at bounding box center [116, 101] width 56 height 18
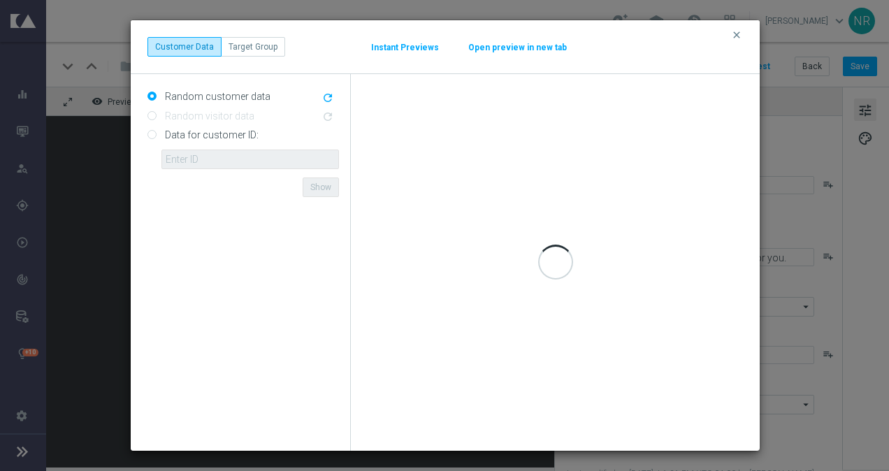
click at [526, 43] on button "Open preview in new tab" at bounding box center [518, 47] width 100 height 11
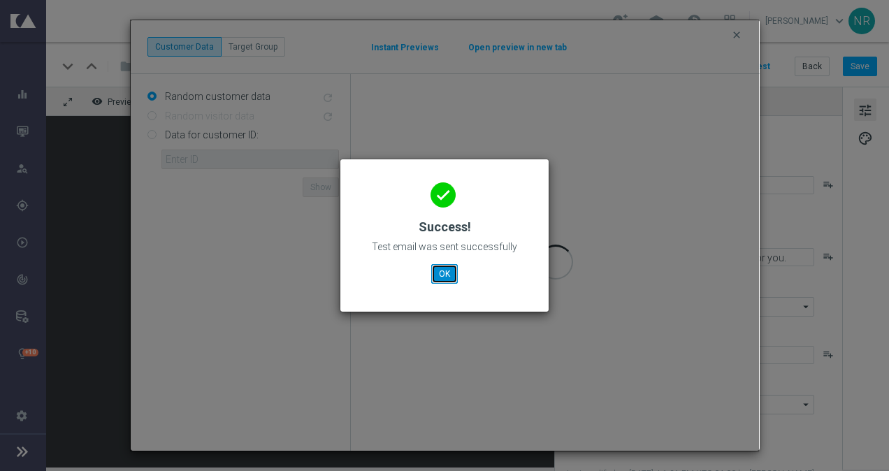
click at [445, 266] on button "OK" at bounding box center [444, 274] width 27 height 20
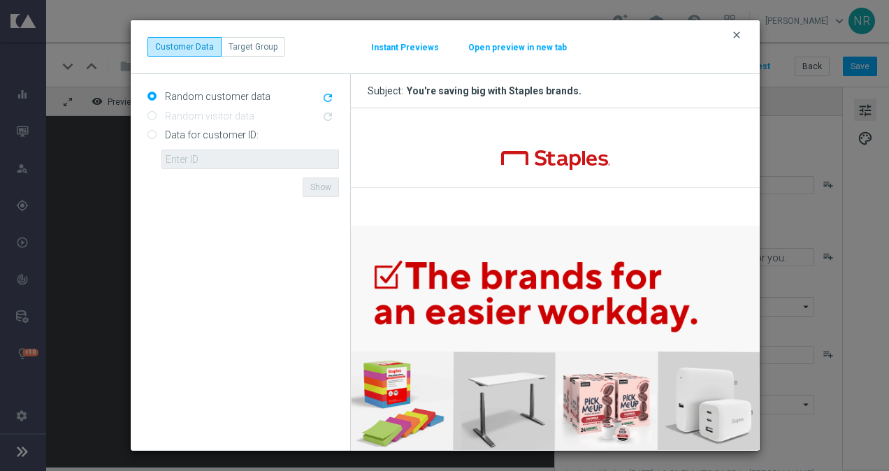
click at [738, 35] on icon "clear" at bounding box center [736, 34] width 11 height 11
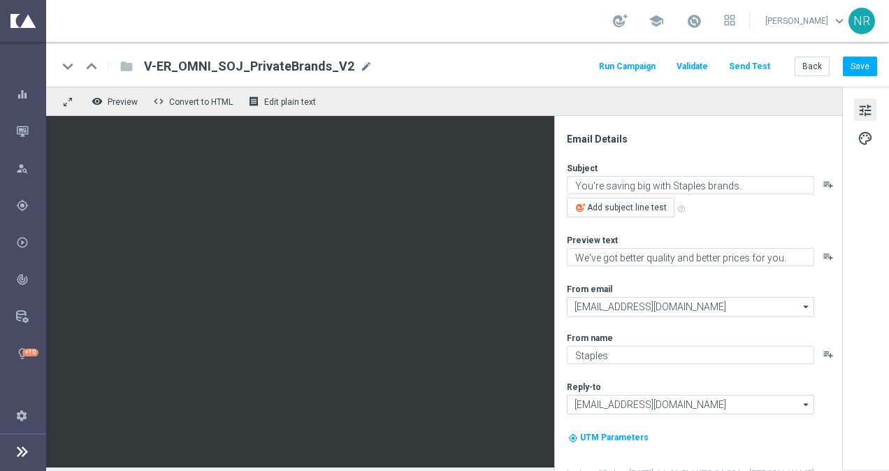
click at [16, 454] on icon at bounding box center [22, 451] width 17 height 17
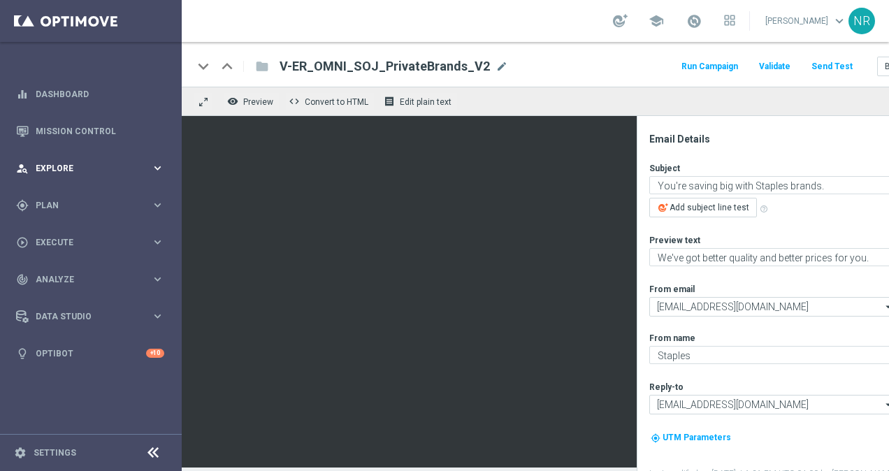
click at [71, 176] on div "person_search Explore keyboard_arrow_right" at bounding box center [90, 168] width 180 height 37
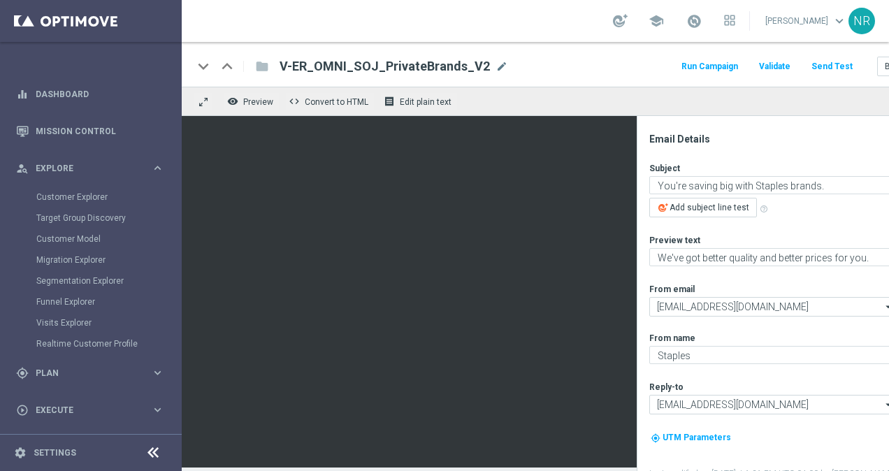
click at [77, 232] on div "Customer Model" at bounding box center [108, 239] width 144 height 21
click at [74, 236] on link "Customer Model" at bounding box center [90, 239] width 109 height 11
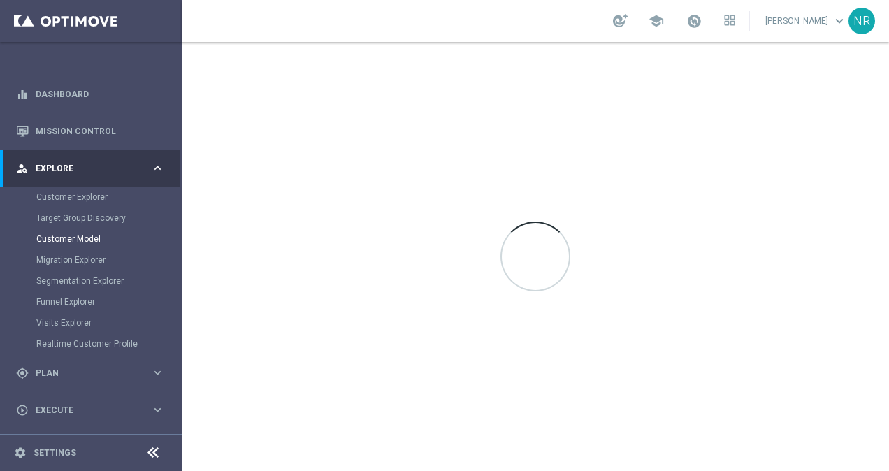
click at [155, 452] on icon at bounding box center [153, 453] width 17 height 17
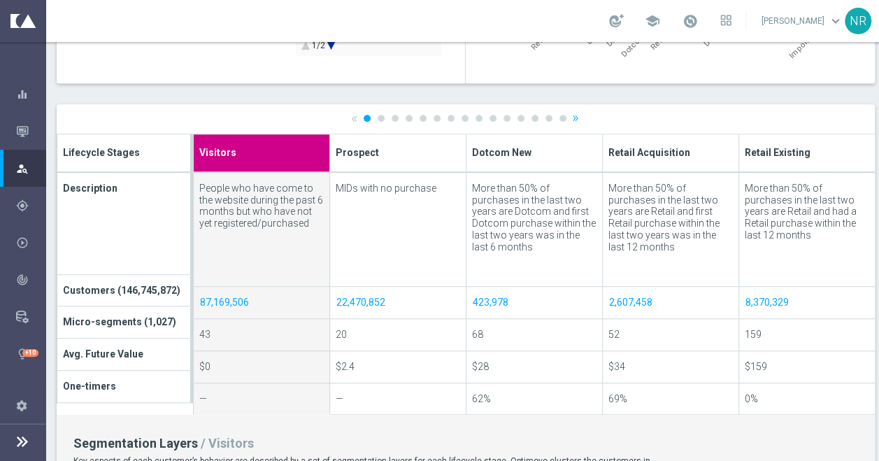
scroll to position [0, 17]
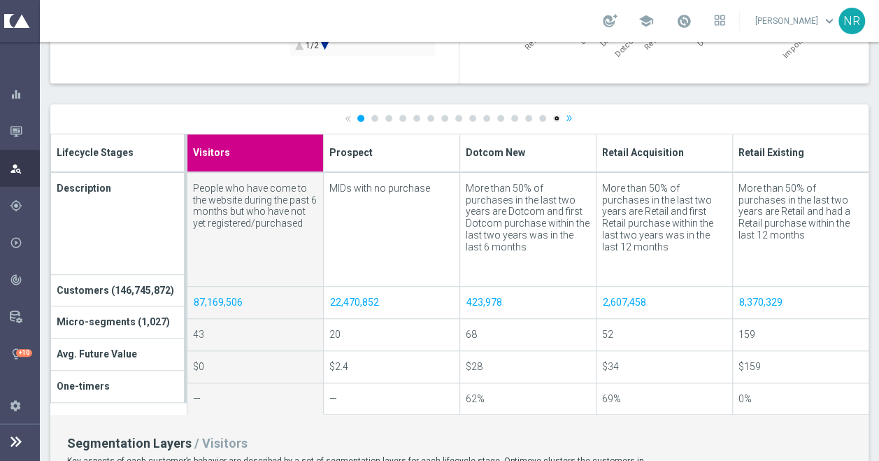
click at [553, 116] on link "15" at bounding box center [556, 118] width 7 height 7
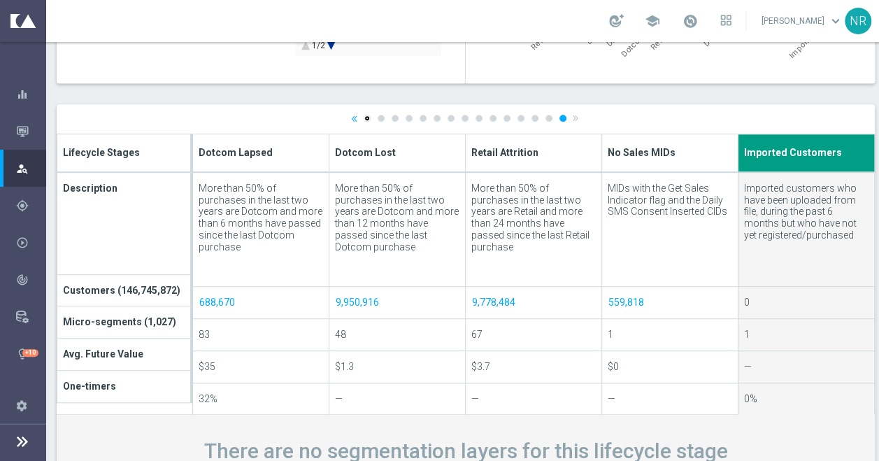
click at [366, 115] on link "1" at bounding box center [367, 118] width 7 height 7
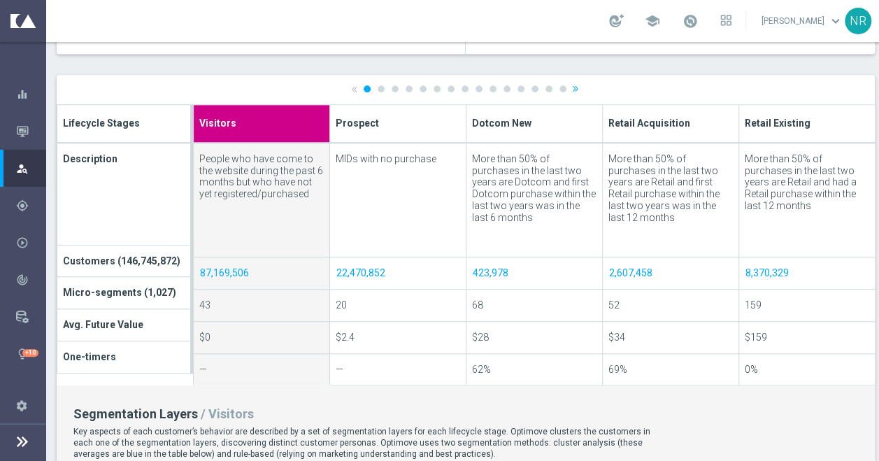
scroll to position [0, 17]
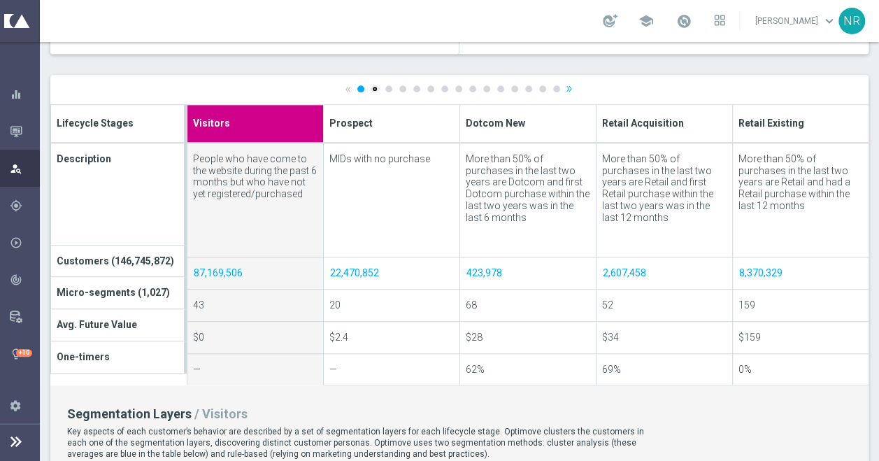
click at [371, 87] on link "2" at bounding box center [374, 88] width 7 height 7
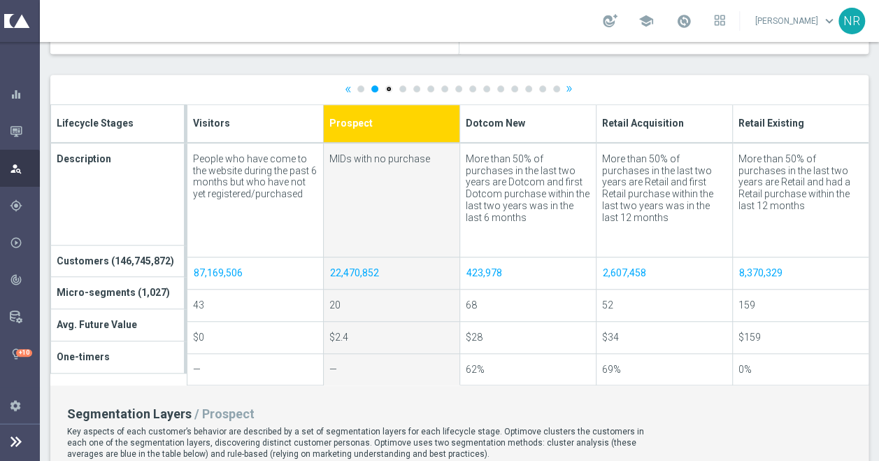
click at [385, 88] on link "3" at bounding box center [388, 88] width 7 height 7
click at [0, 0] on div at bounding box center [0, 0] width 0 height 0
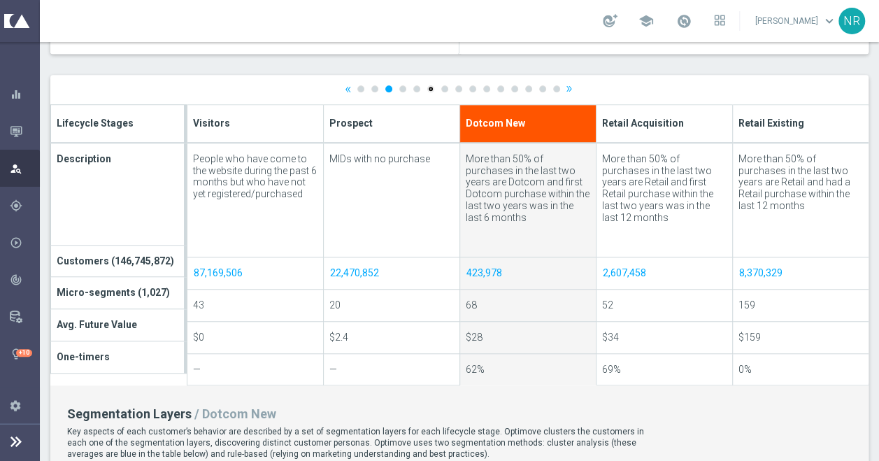
click at [427, 87] on link "6" at bounding box center [430, 88] width 7 height 7
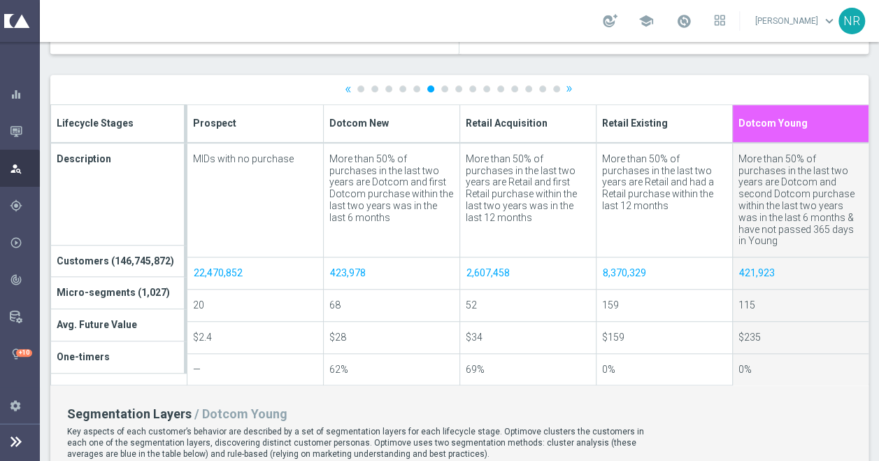
click at [438, 85] on ul "« 1 2 3 4 5 6 7 8 9 10 11 12 13 14 15 »" at bounding box center [460, 88] width 230 height 9
click at [441, 86] on link "7" at bounding box center [444, 88] width 7 height 7
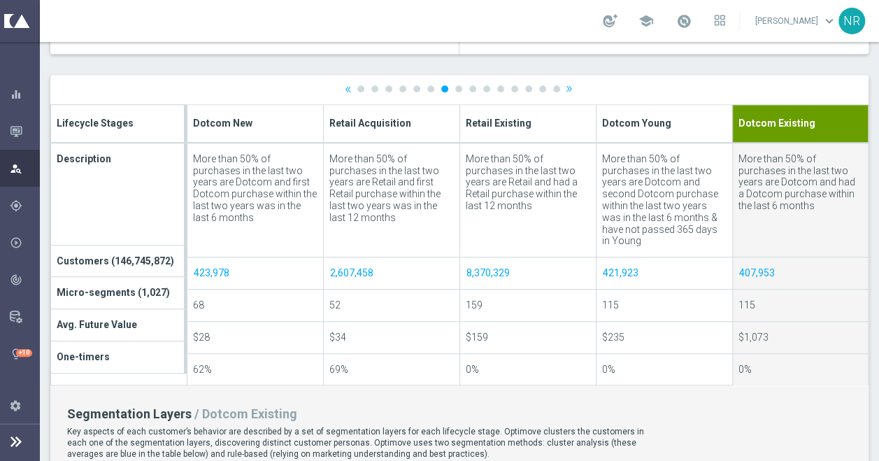
click at [421, 85] on div at bounding box center [459, 424] width 818 height 699
click at [418, 89] on div at bounding box center [459, 424] width 818 height 699
click at [427, 89] on link "6" at bounding box center [430, 88] width 7 height 7
type input "Dotcom Young"
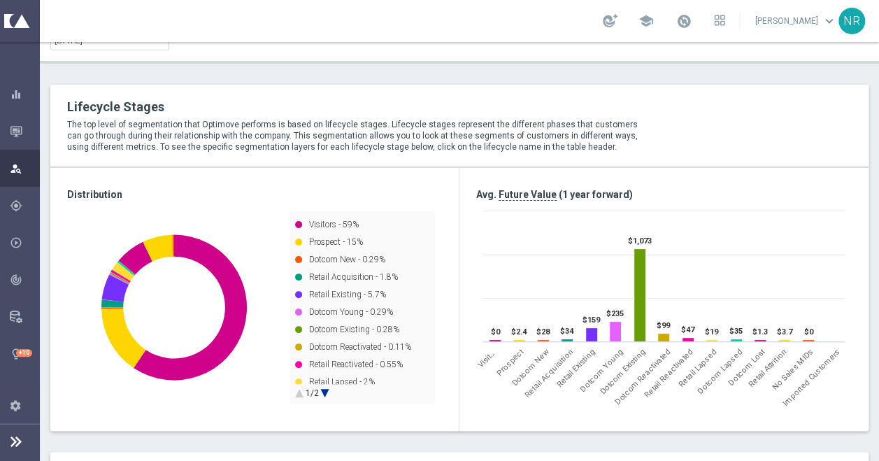
scroll to position [234, 0]
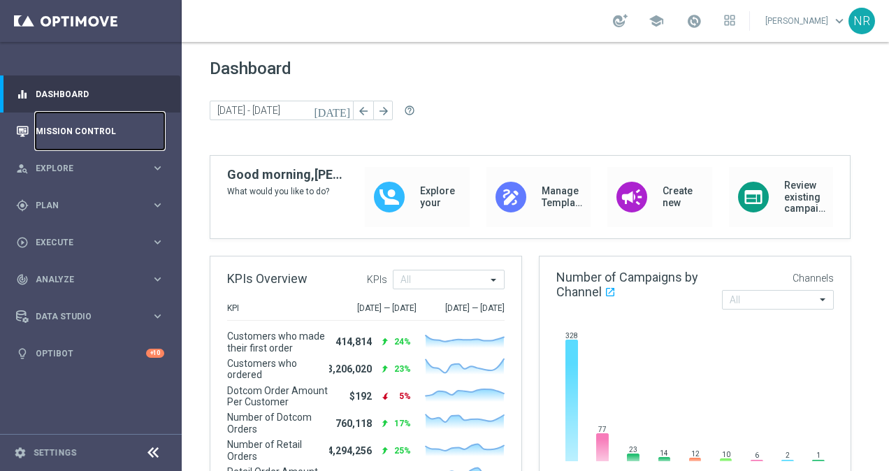
click at [101, 131] on link "Mission Control" at bounding box center [100, 131] width 129 height 37
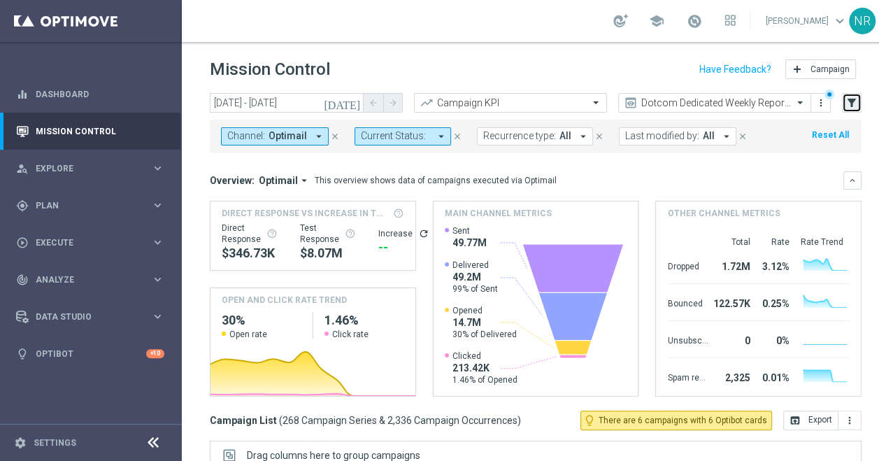
click at [860, 99] on button "filter_alt" at bounding box center [852, 103] width 20 height 20
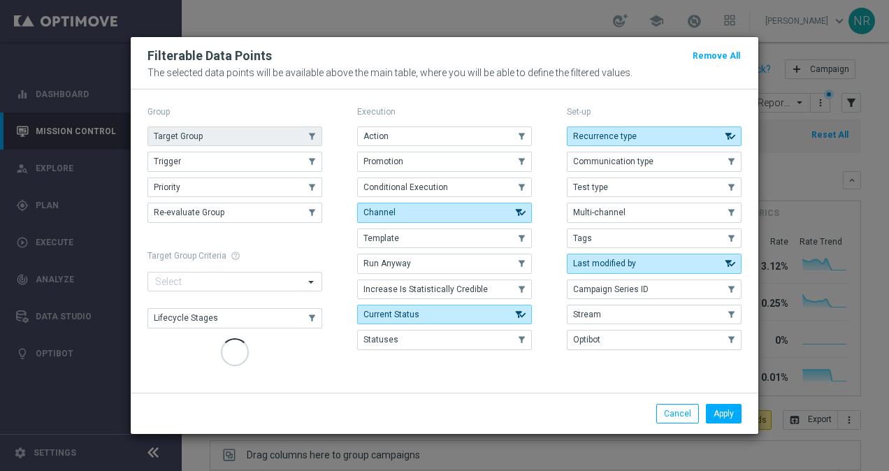
click at [248, 141] on button "Target Group" at bounding box center [235, 137] width 175 height 20
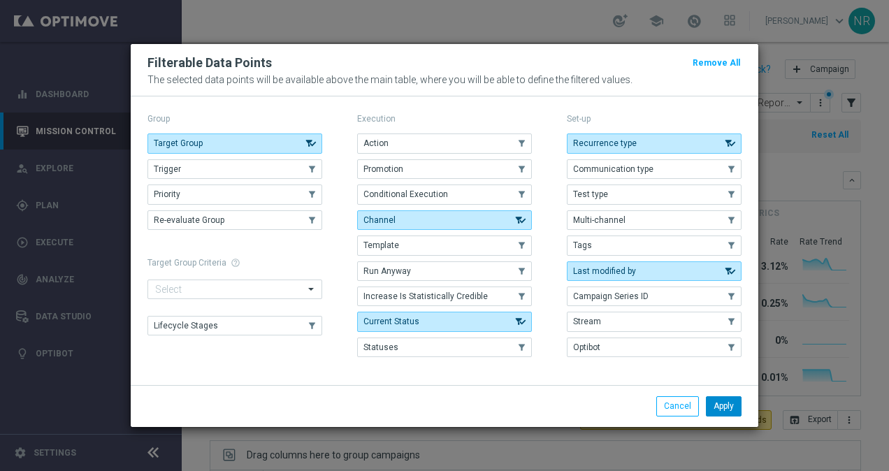
click at [723, 397] on button "Apply" at bounding box center [724, 406] width 36 height 20
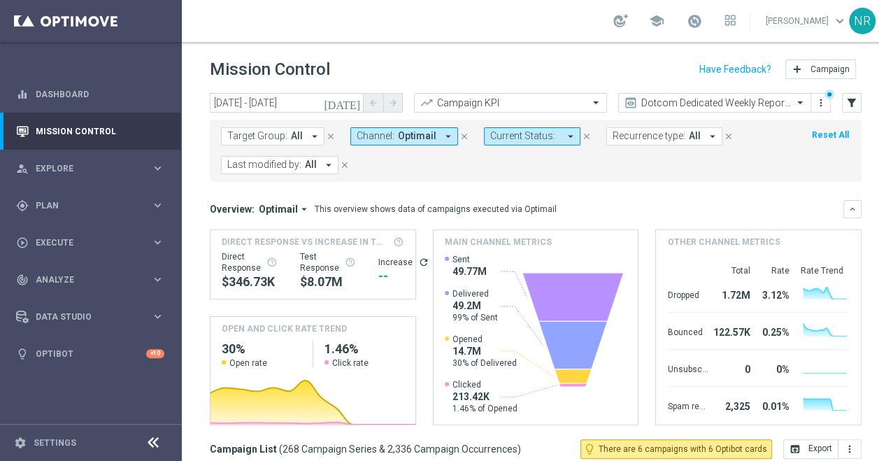
click at [265, 140] on span "Target Group:" at bounding box center [257, 136] width 60 height 12
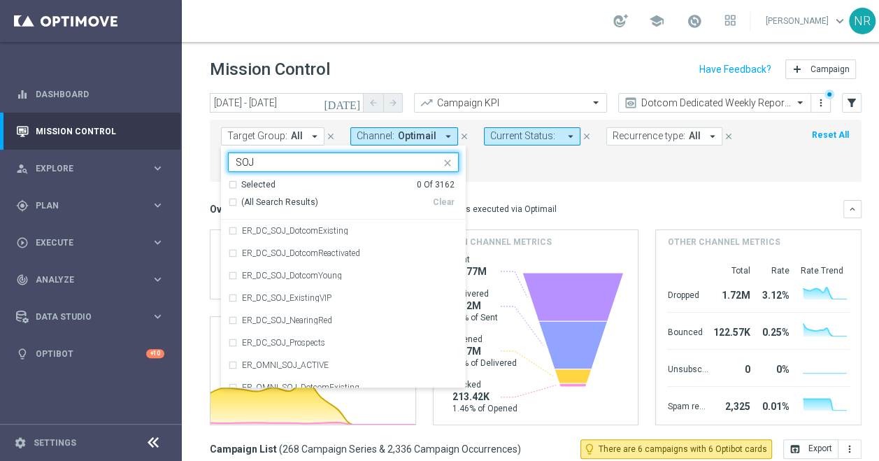
click at [236, 197] on div "(All Search Results)" at bounding box center [330, 202] width 205 height 12
type input "SOJ"
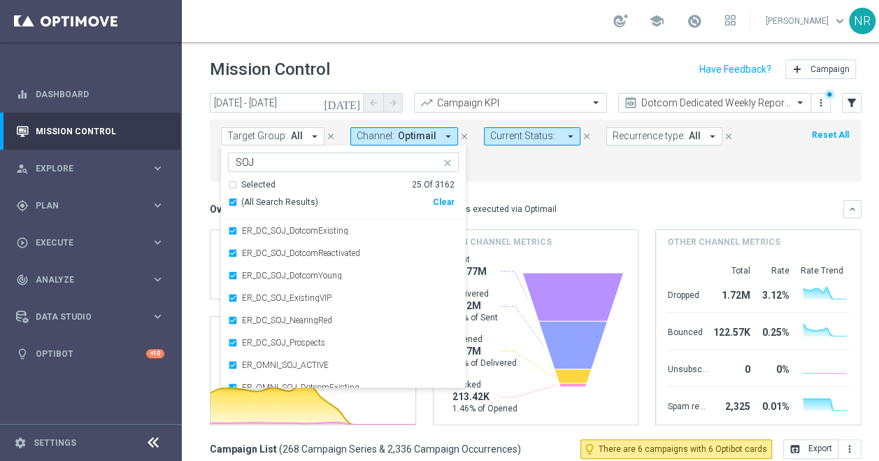
click at [604, 180] on div "Target Group: All arrow_drop_down Selected 25 of 3162 SOJ Selected 25 Of 3162 (…" at bounding box center [536, 151] width 652 height 62
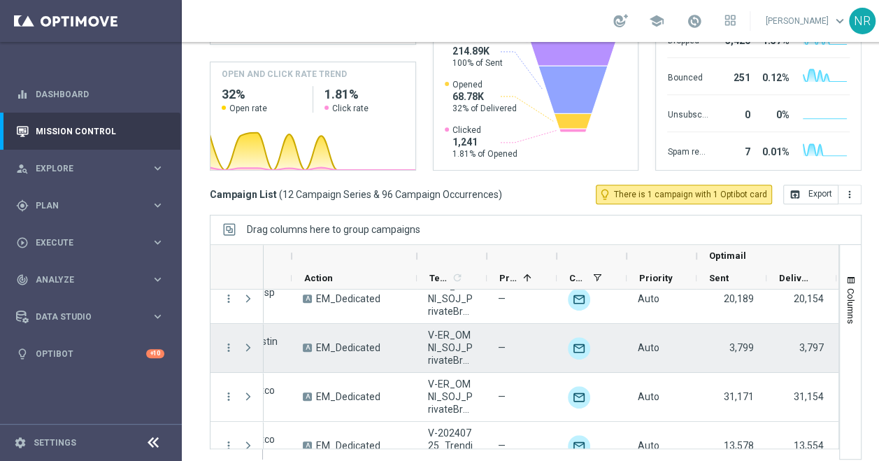
scroll to position [0, 362]
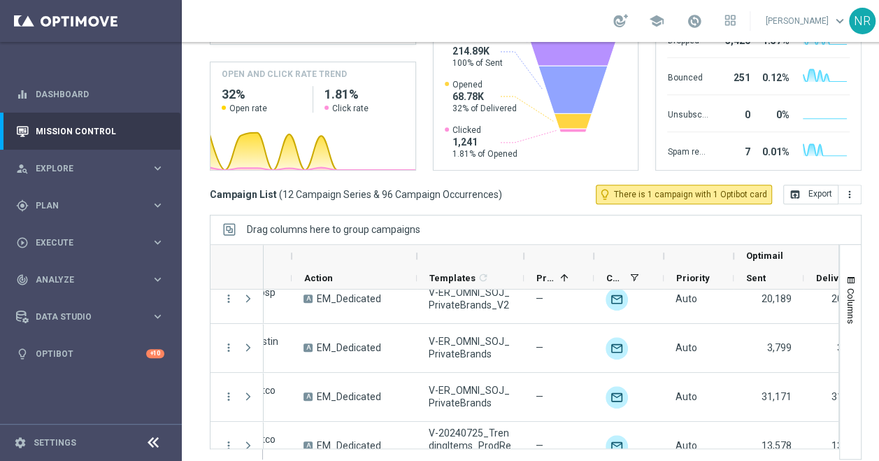
drag, startPoint x: 487, startPoint y: 259, endPoint x: 524, endPoint y: 257, distance: 37.1
click at [524, 257] on div at bounding box center [524, 256] width 6 height 22
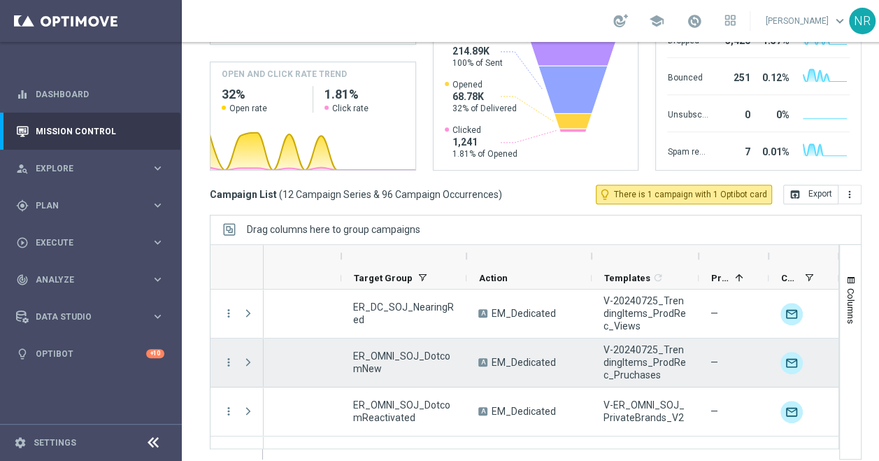
scroll to position [167, 0]
